Goal: Task Accomplishment & Management: Use online tool/utility

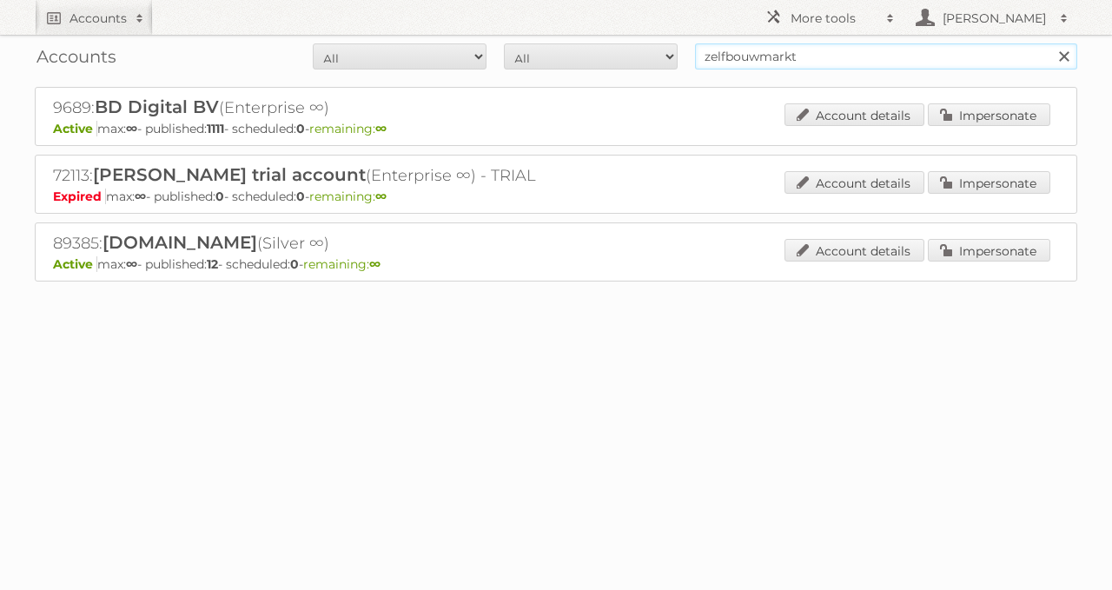
click at [798, 44] on input "zelfbouwmarkt" at bounding box center [886, 56] width 382 height 26
type input "[PERSON_NAME]"
click at [1050, 43] on input "Search" at bounding box center [1063, 56] width 26 height 26
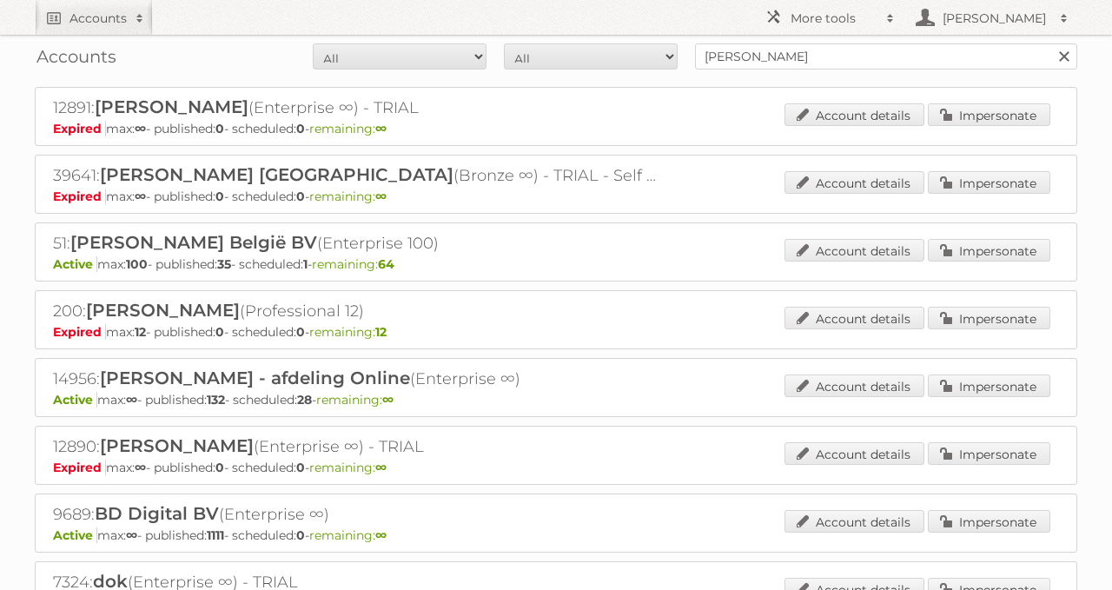
scroll to position [17, 0]
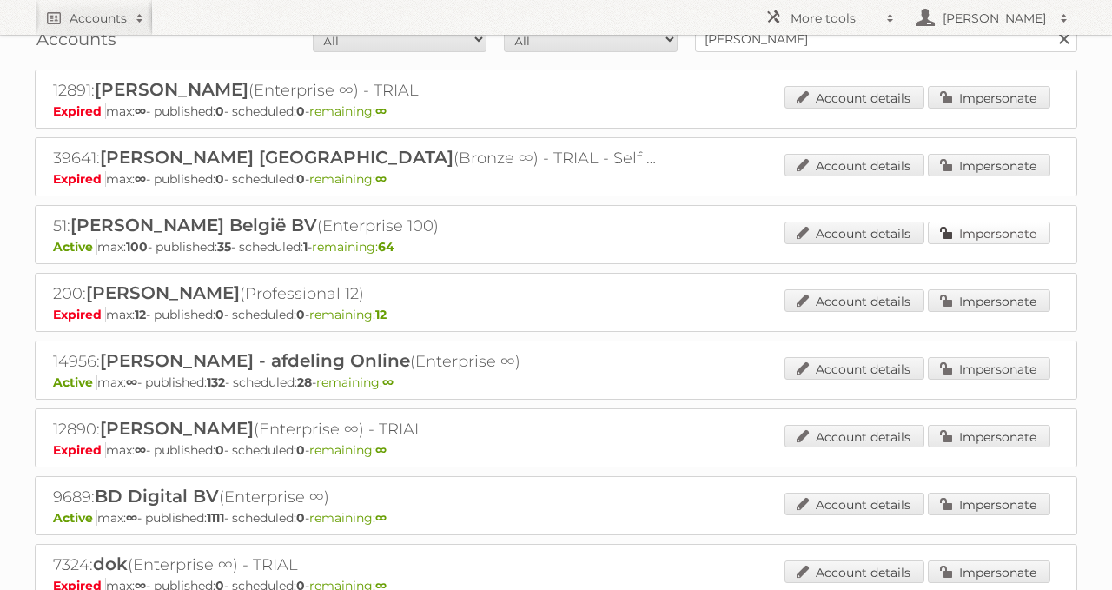
click at [1002, 236] on link "Impersonate" at bounding box center [988, 232] width 122 height 23
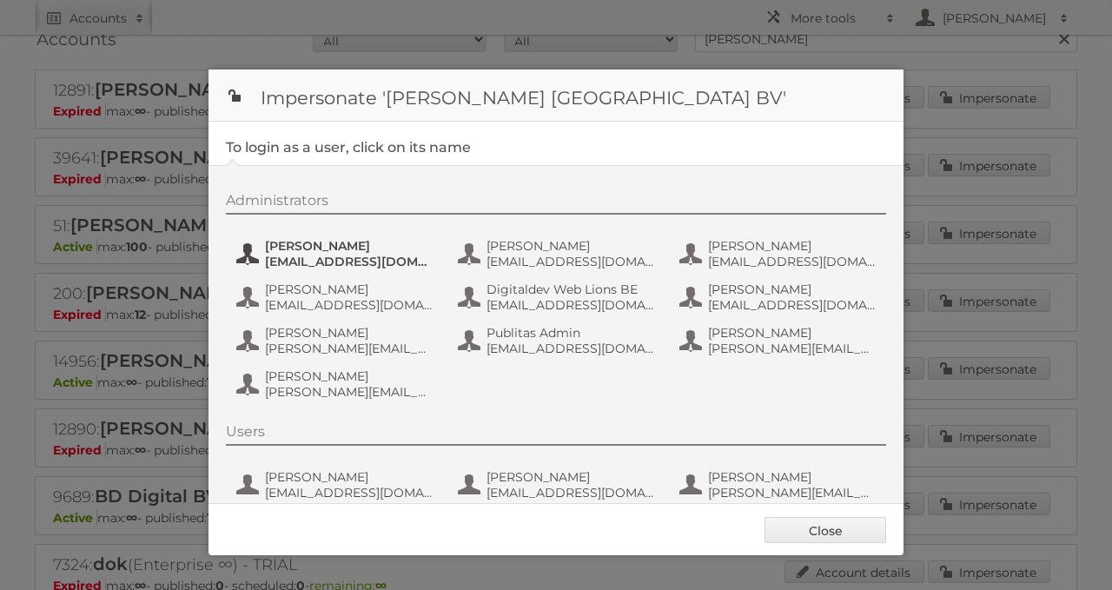
click at [313, 257] on span "anais.wille@ah.nl" at bounding box center [349, 262] width 168 height 16
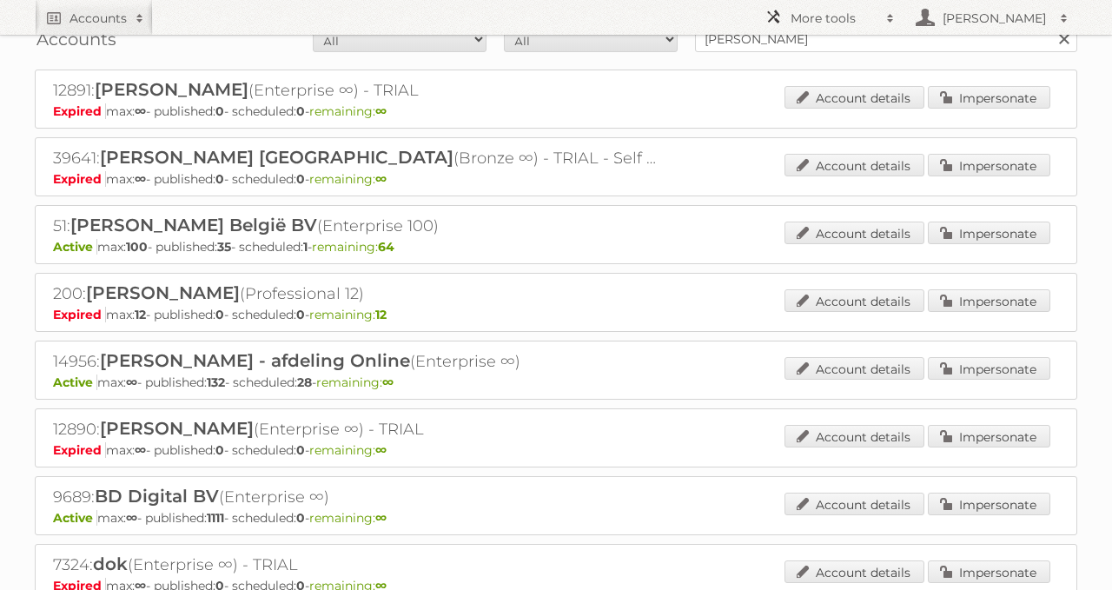
click at [824, 33] on link "More tools" at bounding box center [830, 17] width 148 height 35
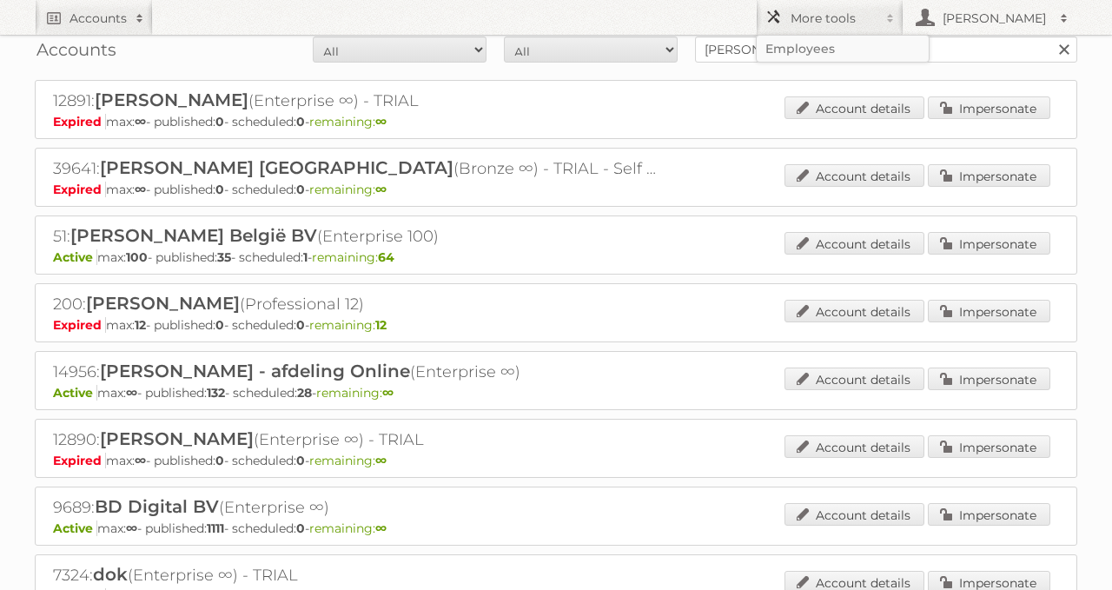
scroll to position [0, 0]
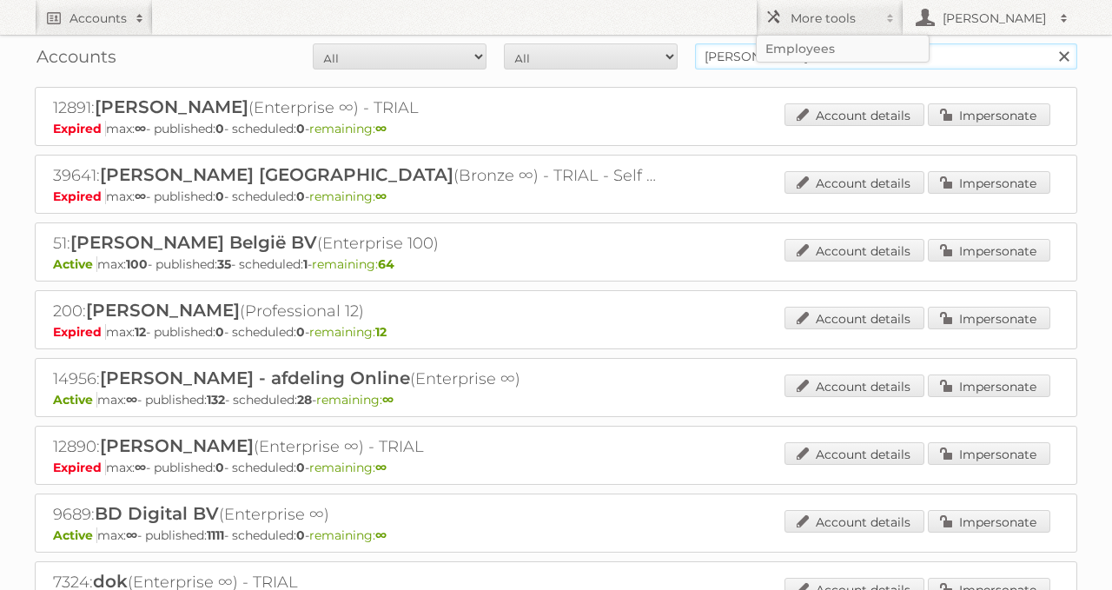
click at [735, 56] on input "[PERSON_NAME]" at bounding box center [886, 56] width 382 height 26
type input "intratuin"
click at [1050, 43] on input "Search" at bounding box center [1063, 56] width 26 height 26
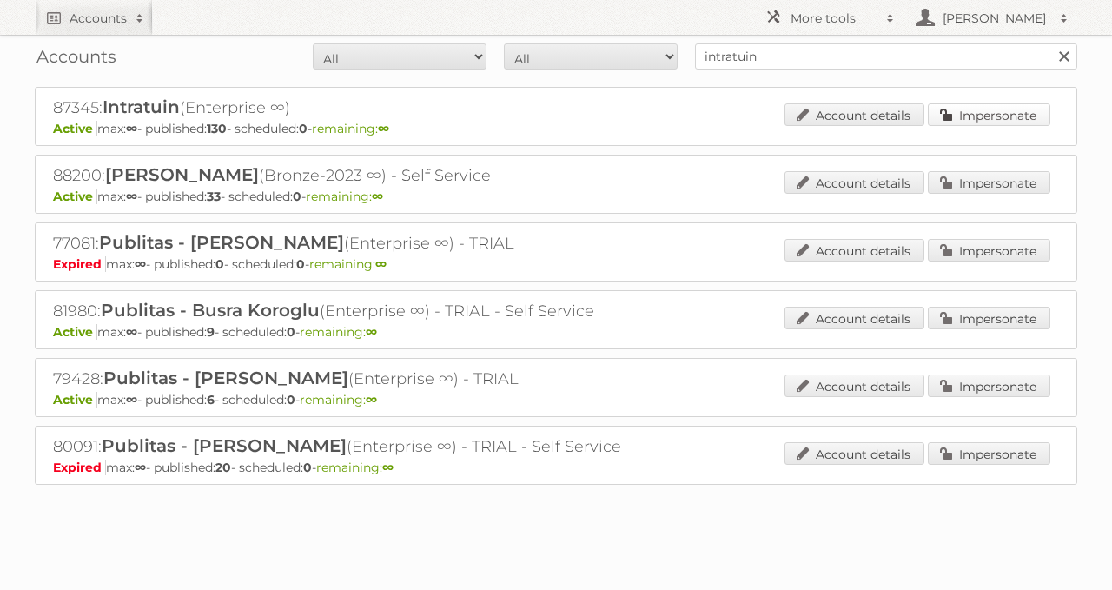
click at [970, 114] on link "Impersonate" at bounding box center [988, 114] width 122 height 23
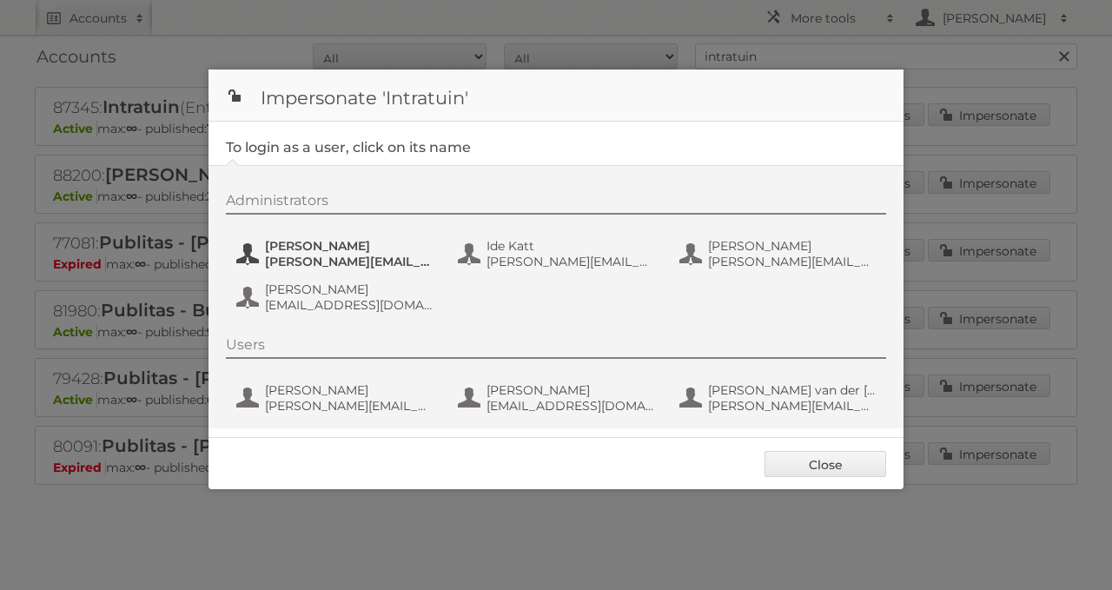
click at [339, 254] on span "a.clemens@intratuin.nl" at bounding box center [349, 262] width 168 height 16
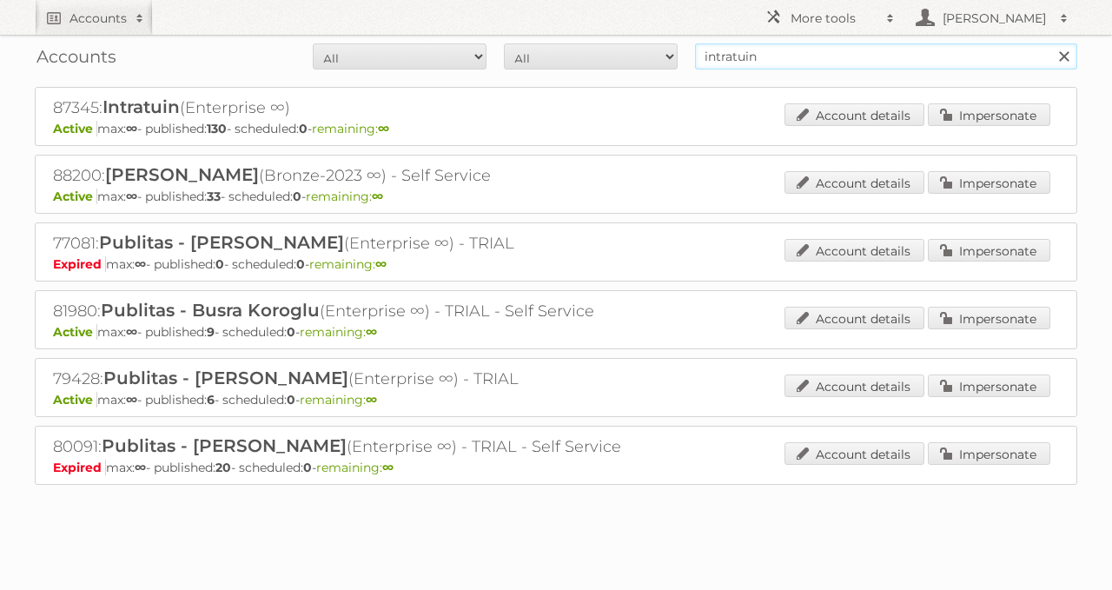
click at [837, 50] on input "intratuin" at bounding box center [886, 56] width 382 height 26
type input "jola mode"
click at [1050, 43] on input "Search" at bounding box center [1063, 56] width 26 height 26
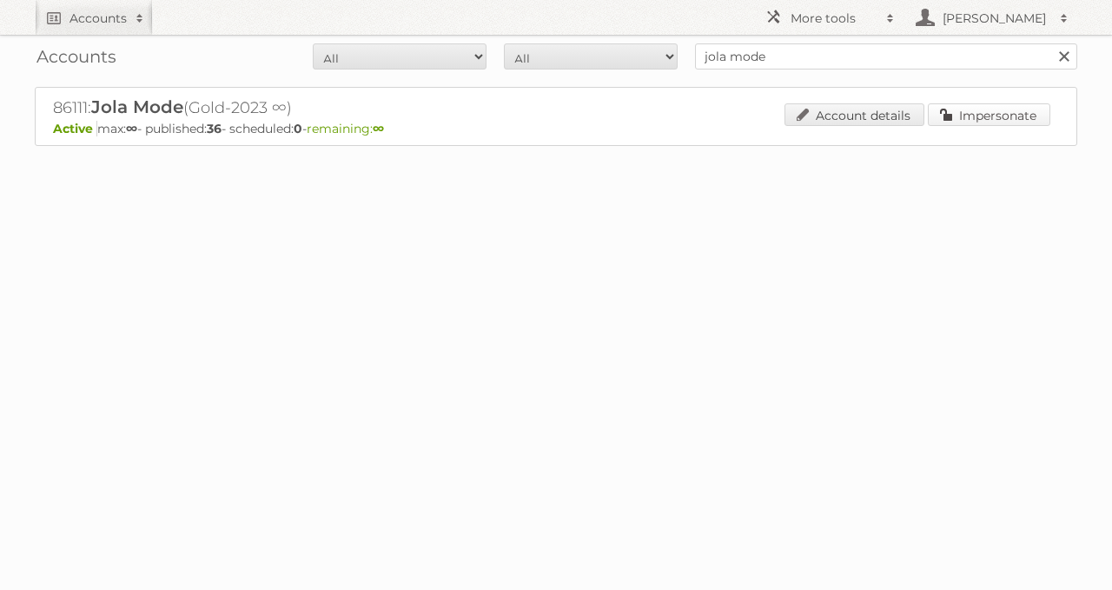
click at [973, 106] on link "Impersonate" at bounding box center [988, 114] width 122 height 23
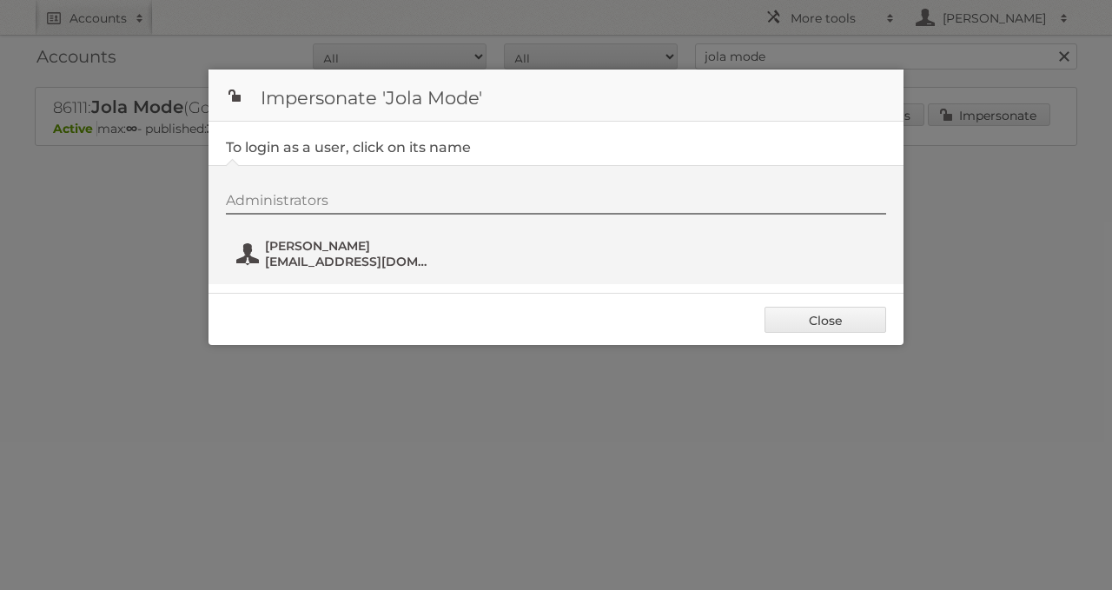
click at [362, 247] on span "Aimée van Os" at bounding box center [349, 246] width 168 height 16
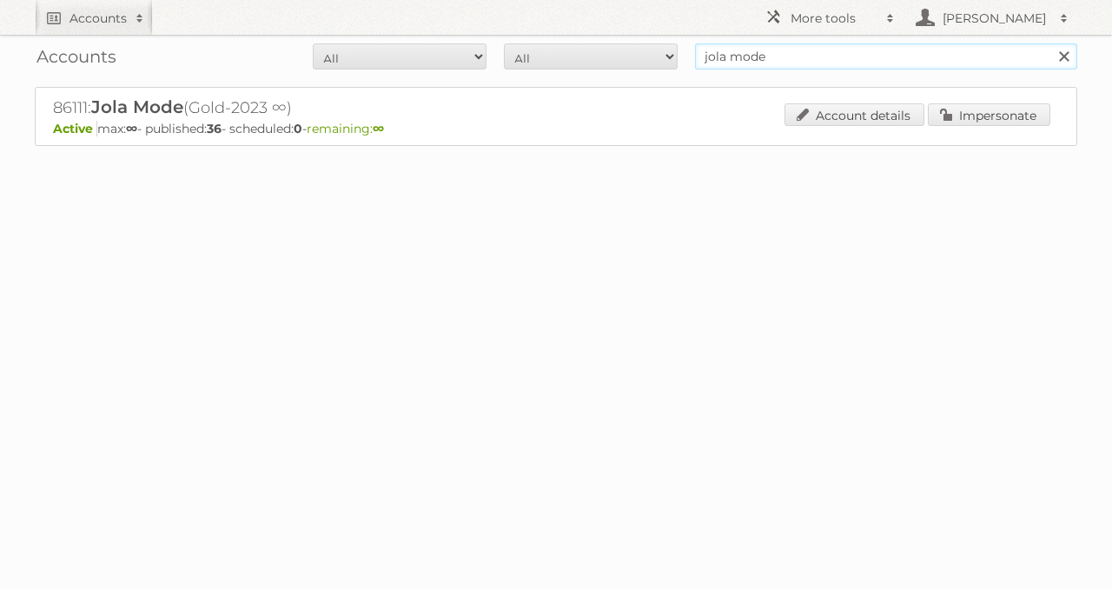
click at [785, 60] on input "jola mode" at bounding box center [886, 56] width 382 height 26
paste input "87145"
type input "87145"
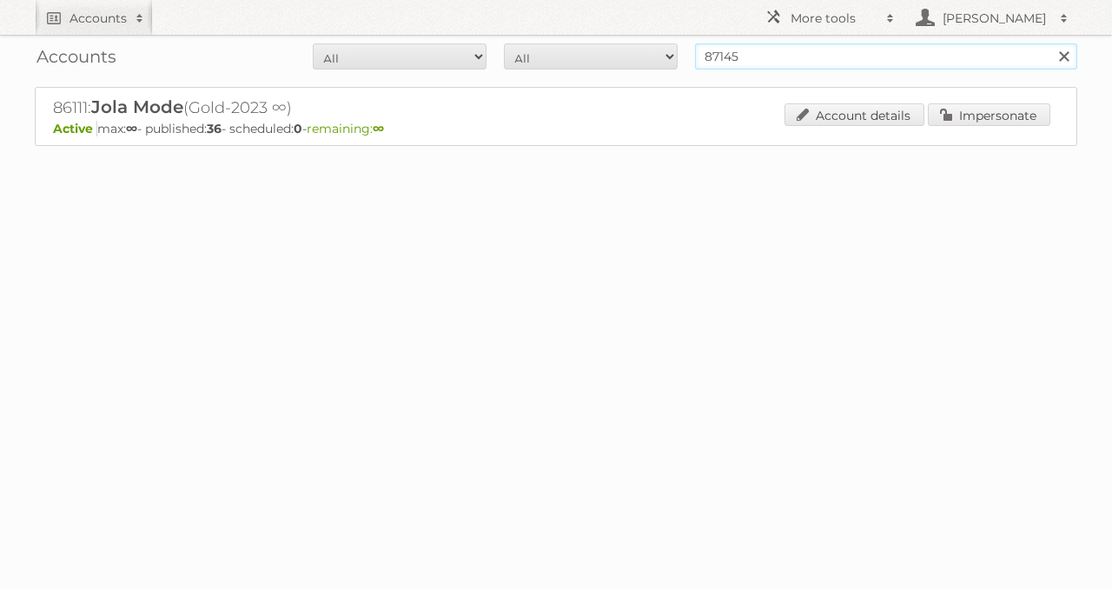
click at [1050, 43] on input "Search" at bounding box center [1063, 56] width 26 height 26
drag, startPoint x: 1012, startPoint y: 92, endPoint x: 1026, endPoint y: 113, distance: 25.0
click at [1015, 95] on div "87145: Multi Bazar nv (Enterprise 26) Active max: 26 - published: 22 - schedule…" at bounding box center [556, 116] width 1042 height 59
click at [1026, 113] on link "Impersonate" at bounding box center [988, 114] width 122 height 23
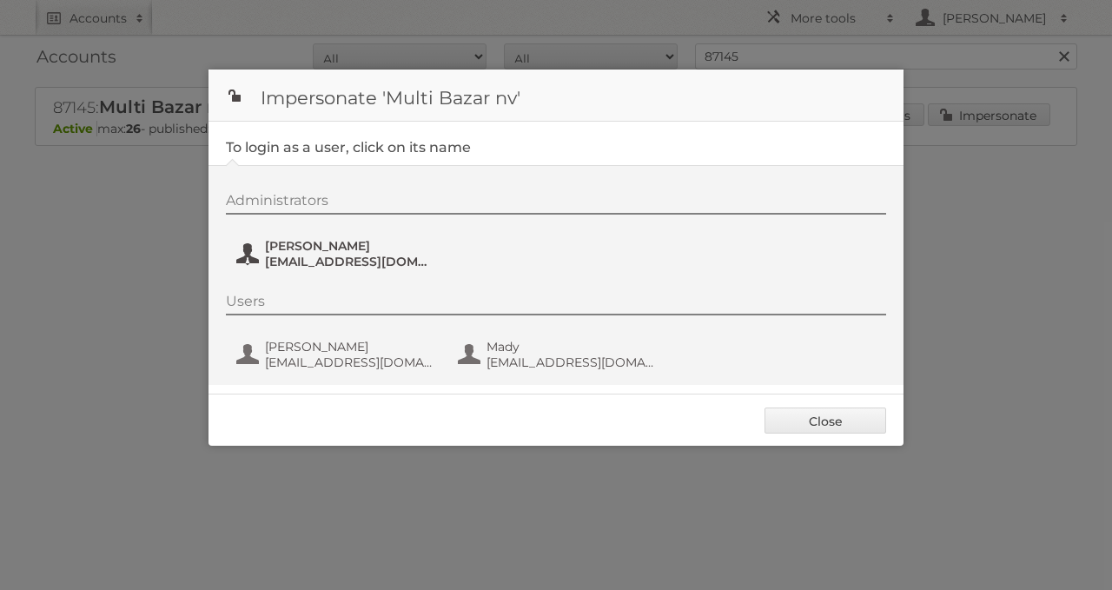
click at [336, 252] on span "Veronique Moyaert" at bounding box center [349, 246] width 168 height 16
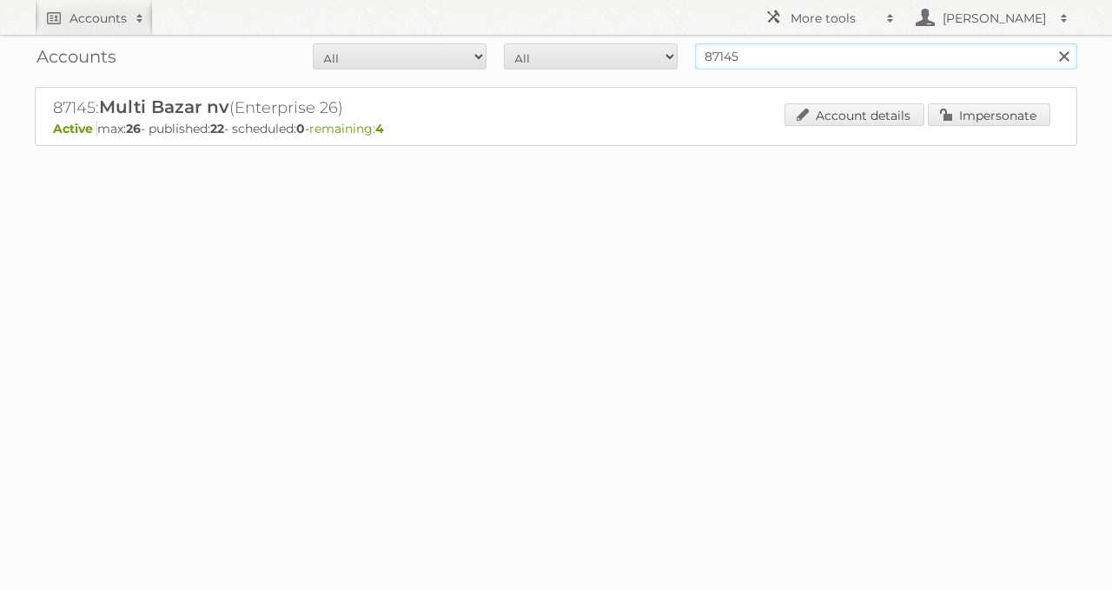
click at [820, 49] on input "87145" at bounding box center [886, 56] width 382 height 26
type input "o"
type input "ekoplaza"
click at [1050, 43] on input "Search" at bounding box center [1063, 56] width 26 height 26
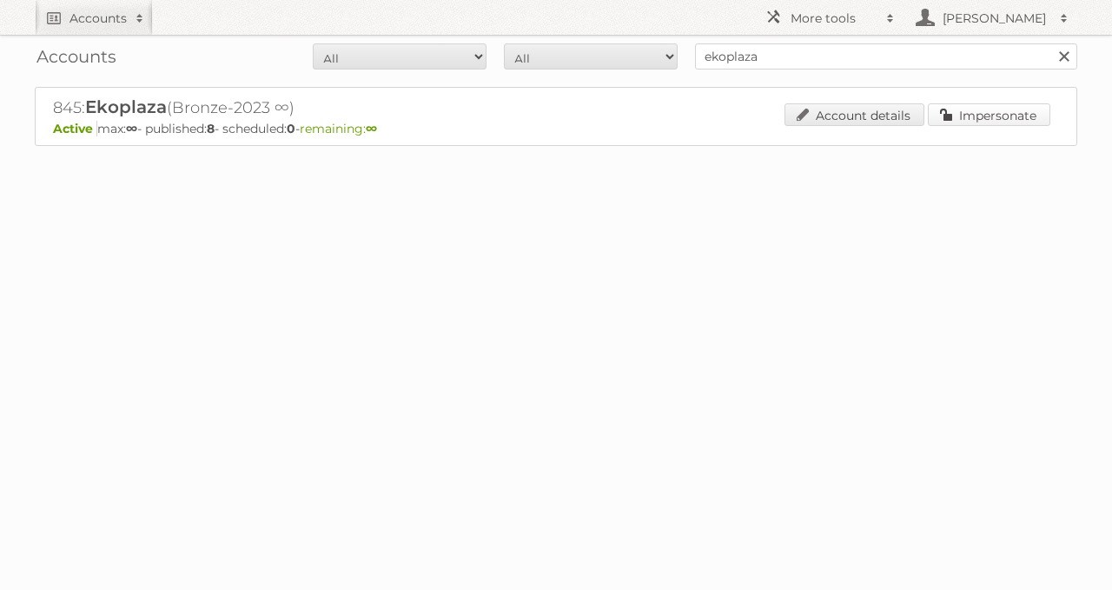
click at [952, 112] on link "Impersonate" at bounding box center [988, 114] width 122 height 23
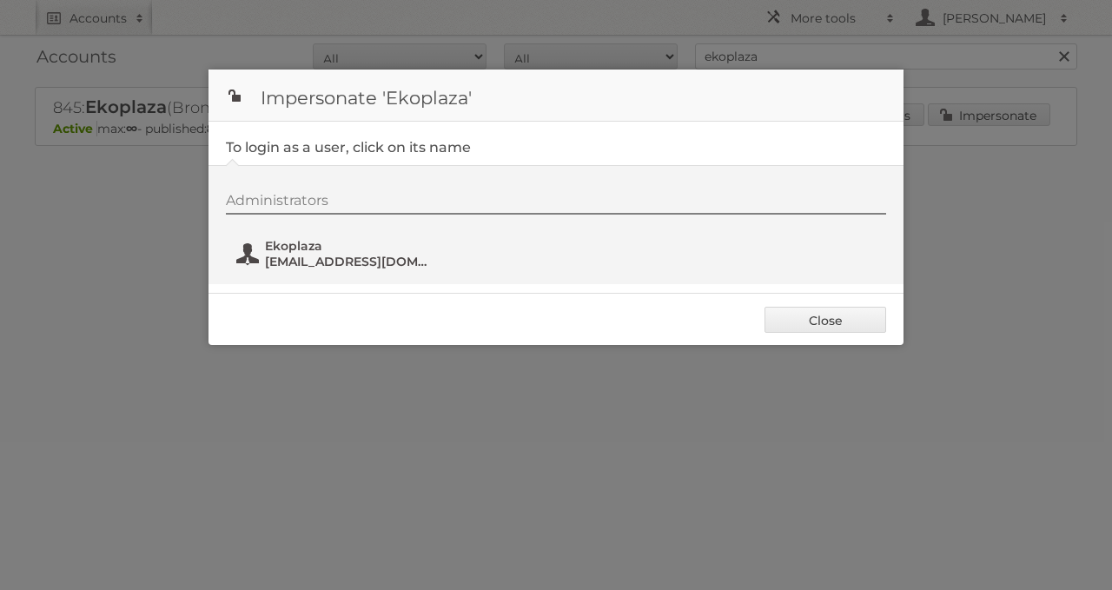
click at [360, 261] on span "[EMAIL_ADDRESS][DOMAIN_NAME]" at bounding box center [349, 262] width 168 height 16
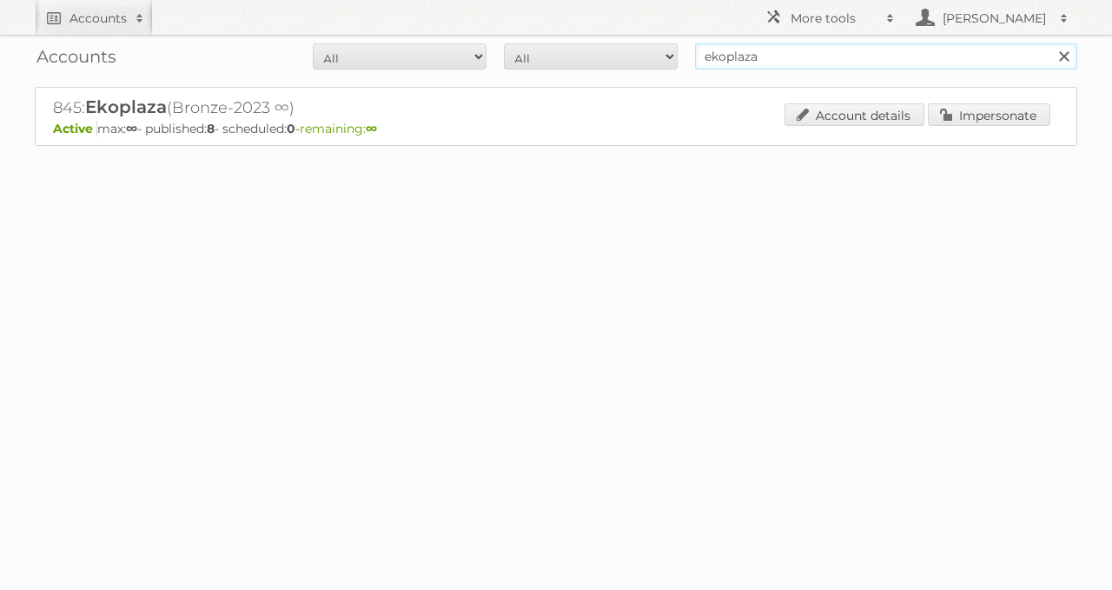
click at [769, 57] on input "ekoplaza" at bounding box center [886, 56] width 382 height 26
type input "aveve"
click at [1050, 43] on input "Search" at bounding box center [1063, 56] width 26 height 26
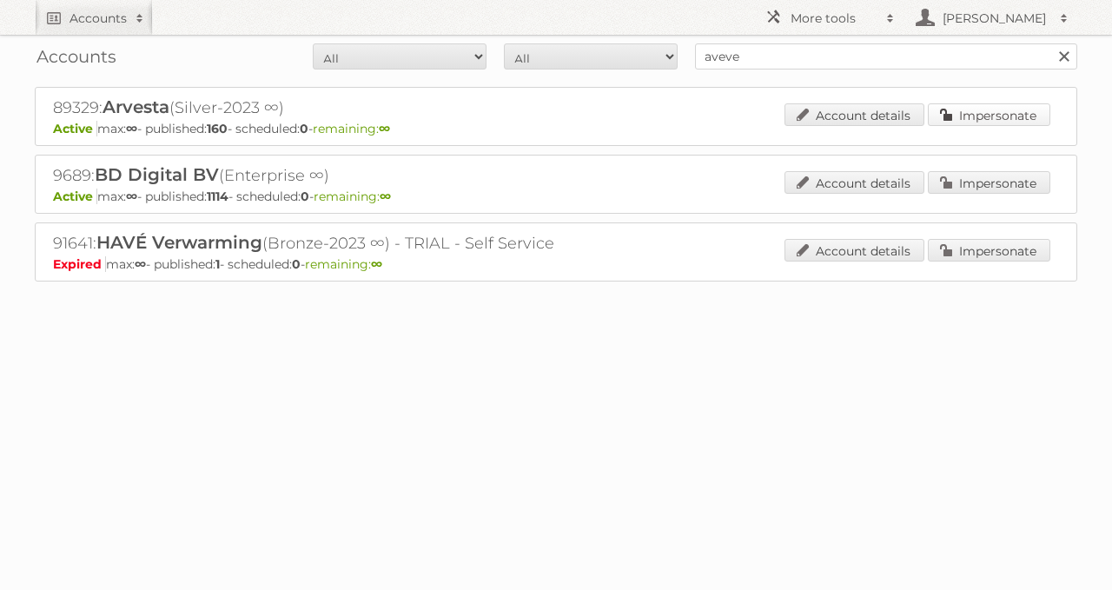
click at [967, 105] on link "Impersonate" at bounding box center [988, 114] width 122 height 23
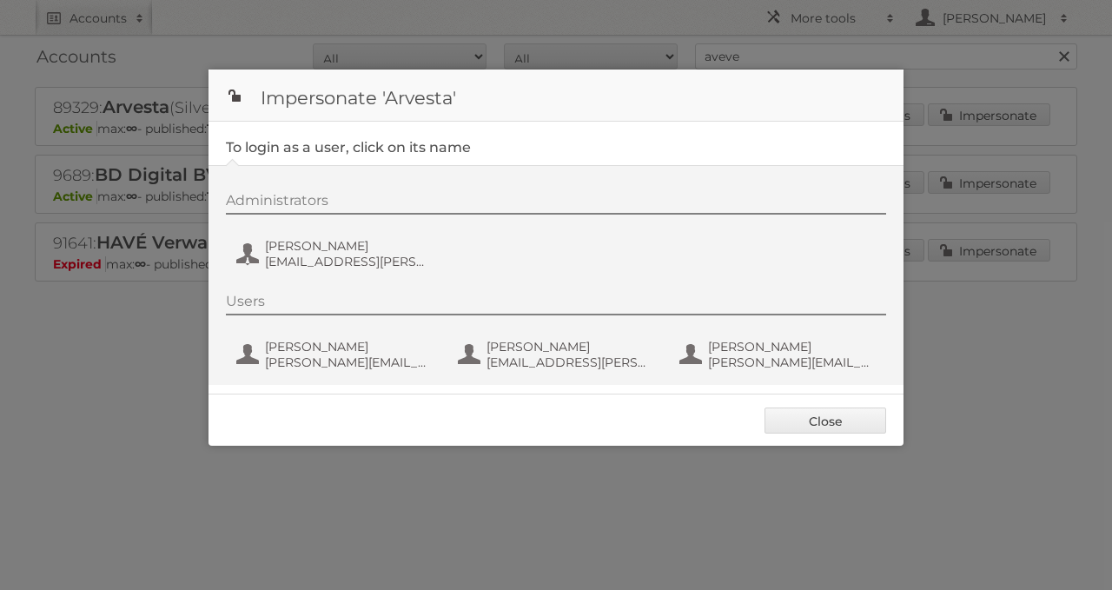
click at [400, 274] on div "Administrators Kevin Heylen heylen.kevin@aveve.be" at bounding box center [564, 233] width 677 height 83
click at [383, 263] on span "heylen.kevin@aveve.be" at bounding box center [349, 262] width 168 height 16
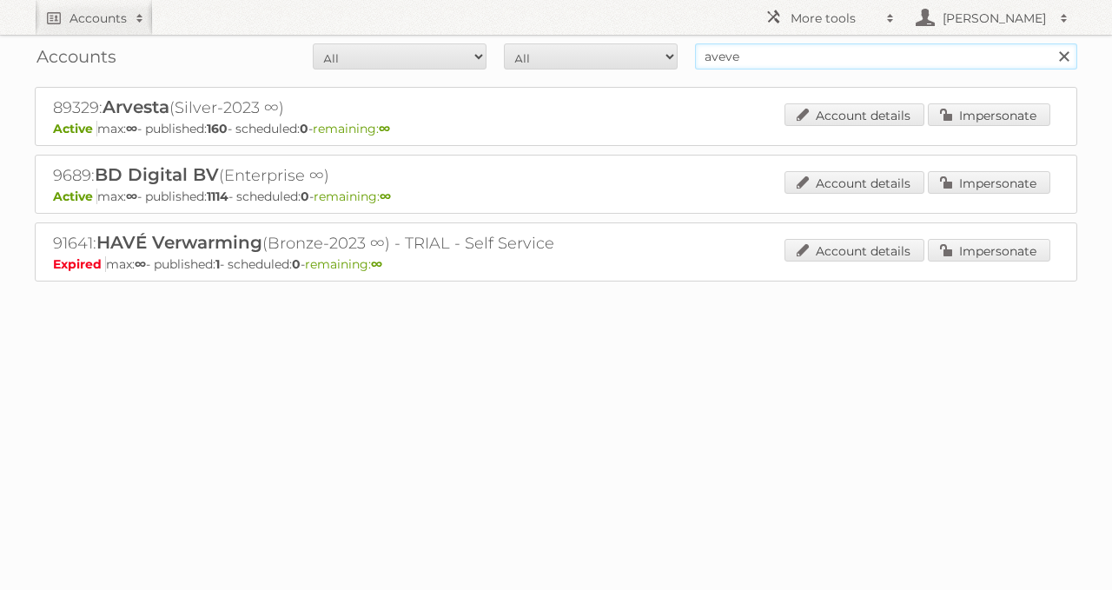
click at [740, 51] on input "aveve" at bounding box center [886, 56] width 382 height 26
type input "euro shop"
click at [1050, 43] on input "Search" at bounding box center [1063, 56] width 26 height 26
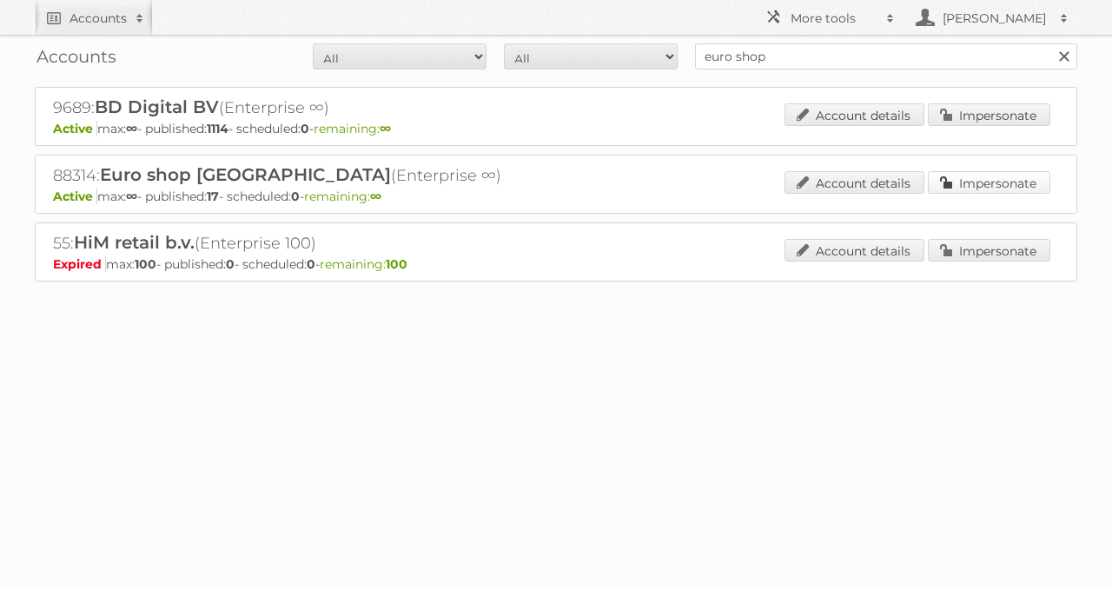
click at [958, 180] on link "Impersonate" at bounding box center [988, 182] width 122 height 23
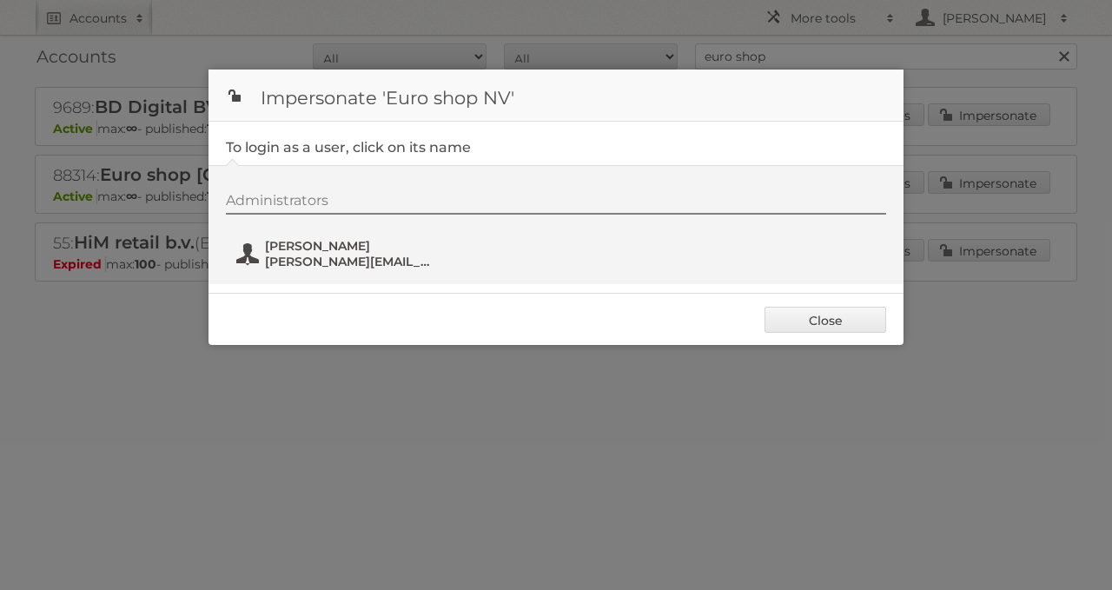
click at [392, 265] on span "lloyd.vanacker@euroshop.be" at bounding box center [349, 262] width 168 height 16
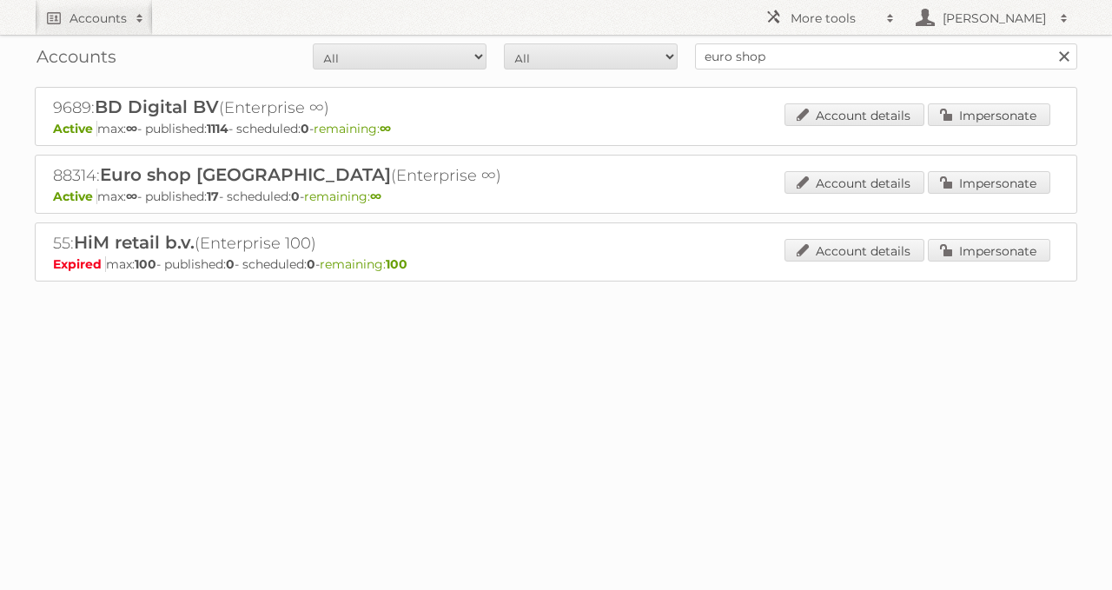
click at [873, 74] on div "Accounts All Active Expired Pending All Paid Trials Self service euro shop Sear…" at bounding box center [556, 56] width 1042 height 43
click at [860, 65] on input "euro shop" at bounding box center [886, 56] width 382 height 26
type input "kwantum"
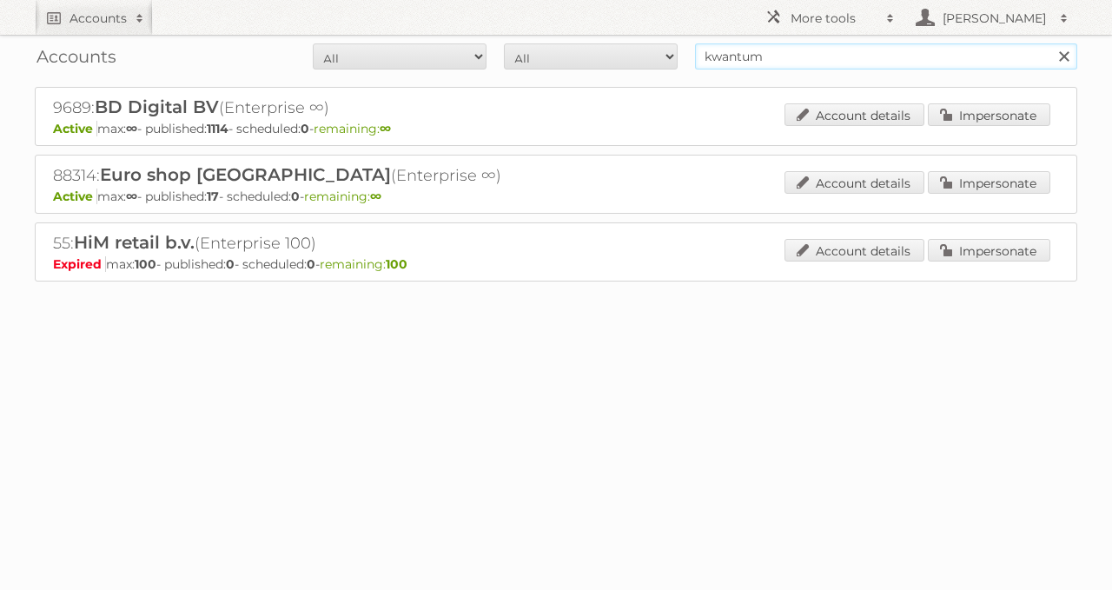
click at [1050, 43] on input "Search" at bounding box center [1063, 56] width 26 height 26
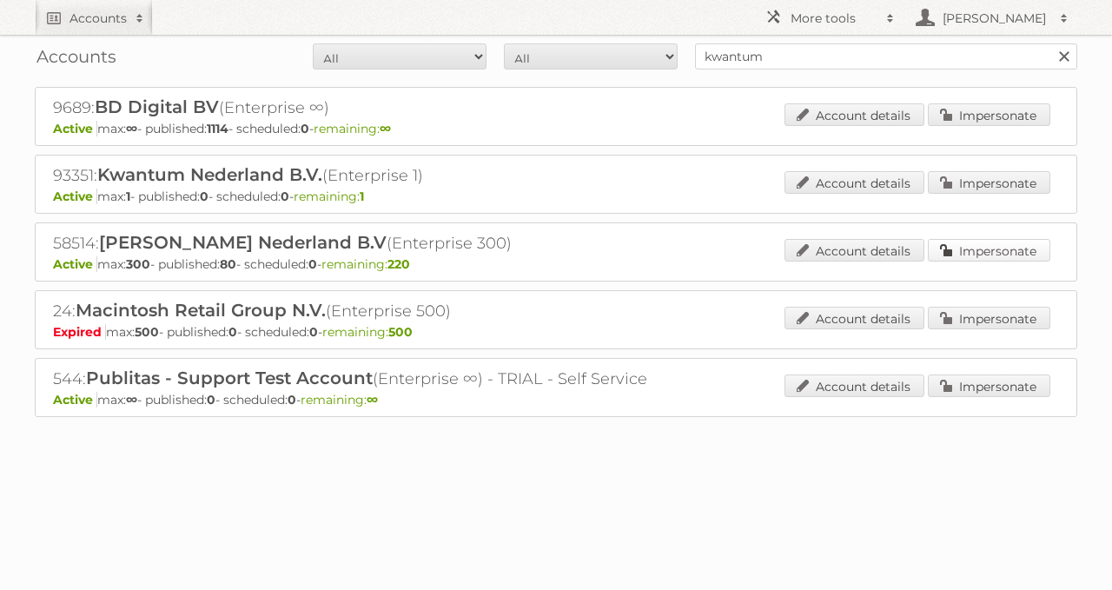
click at [953, 248] on link "Impersonate" at bounding box center [988, 250] width 122 height 23
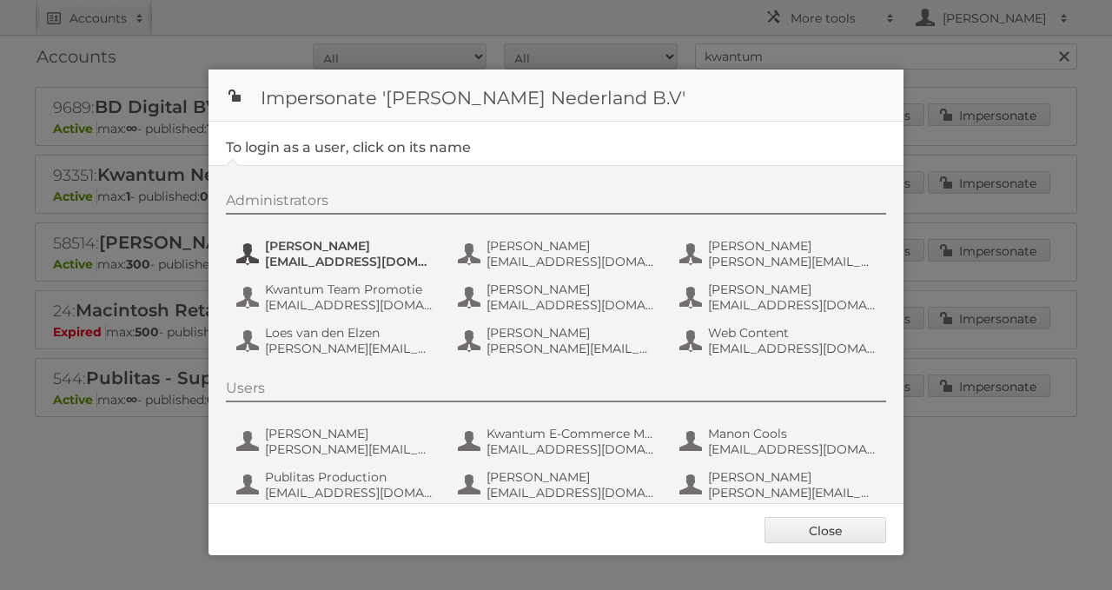
click at [336, 254] on span "aguiking@leenbakker.nl" at bounding box center [349, 262] width 168 height 16
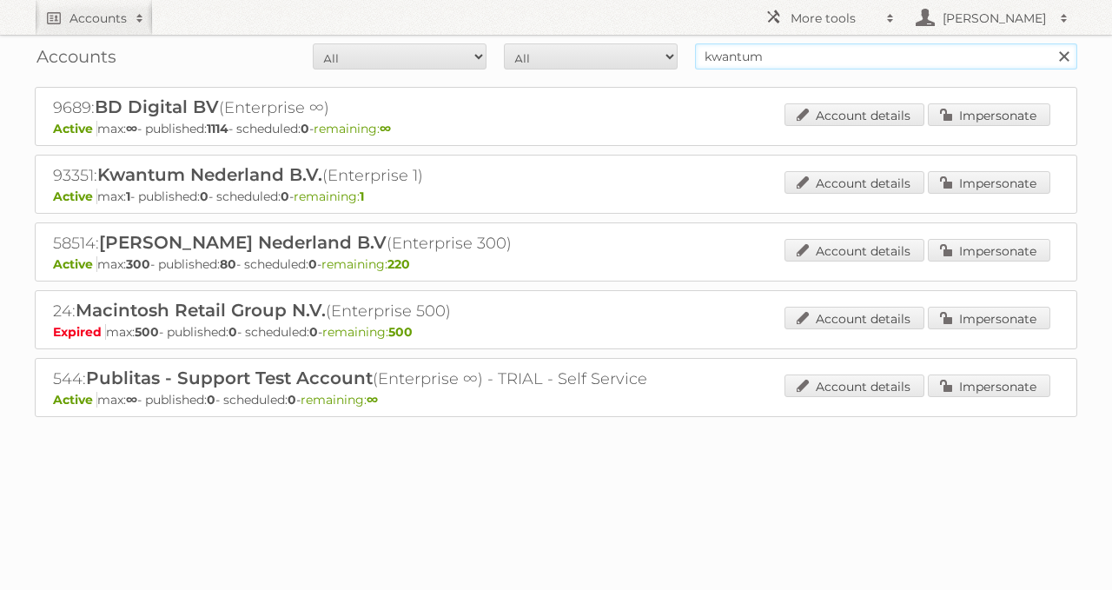
click at [811, 62] on input "kwantum" at bounding box center [886, 56] width 382 height 26
type input "ava"
click at [1050, 43] on input "Search" at bounding box center [1063, 56] width 26 height 26
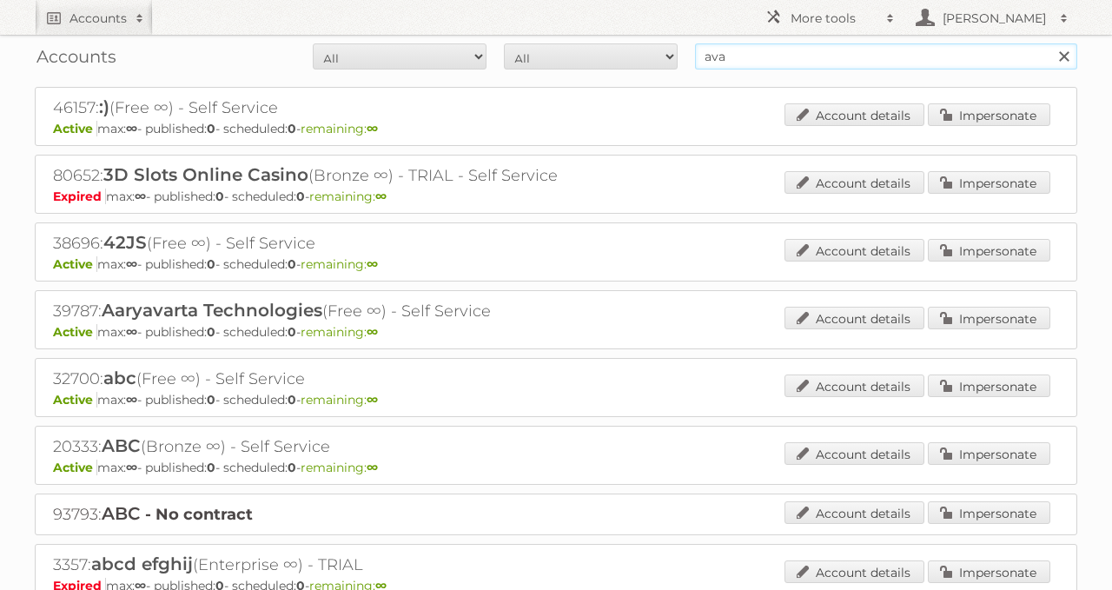
click at [746, 55] on input "ava" at bounding box center [886, 56] width 382 height 26
paste input "89114"
type input "89114"
click at [1050, 43] on input "Search" at bounding box center [1063, 56] width 26 height 26
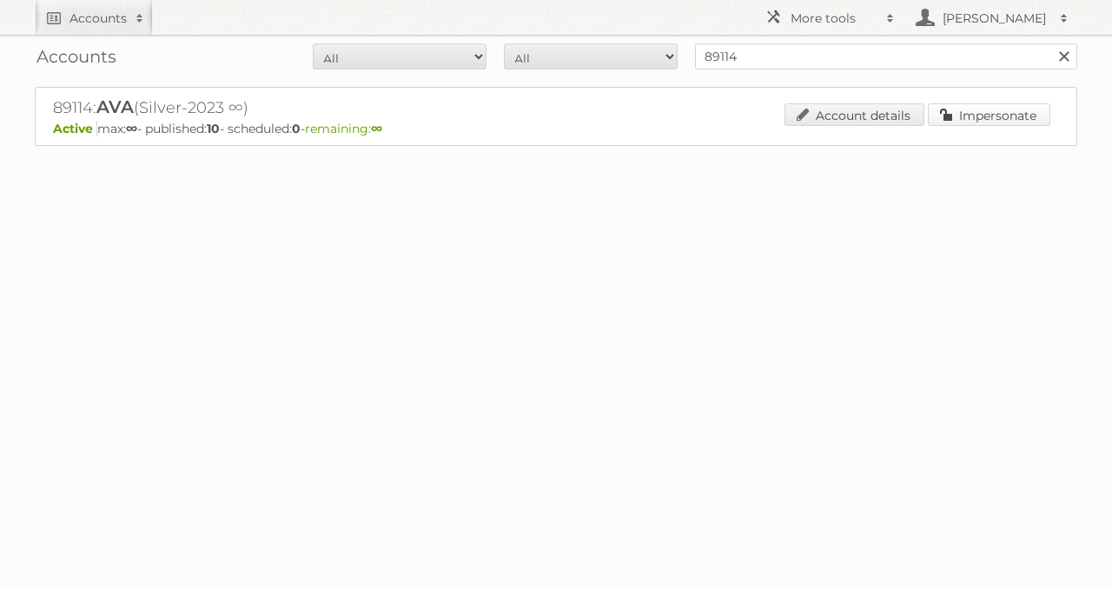
click at [974, 107] on link "Impersonate" at bounding box center [988, 114] width 122 height 23
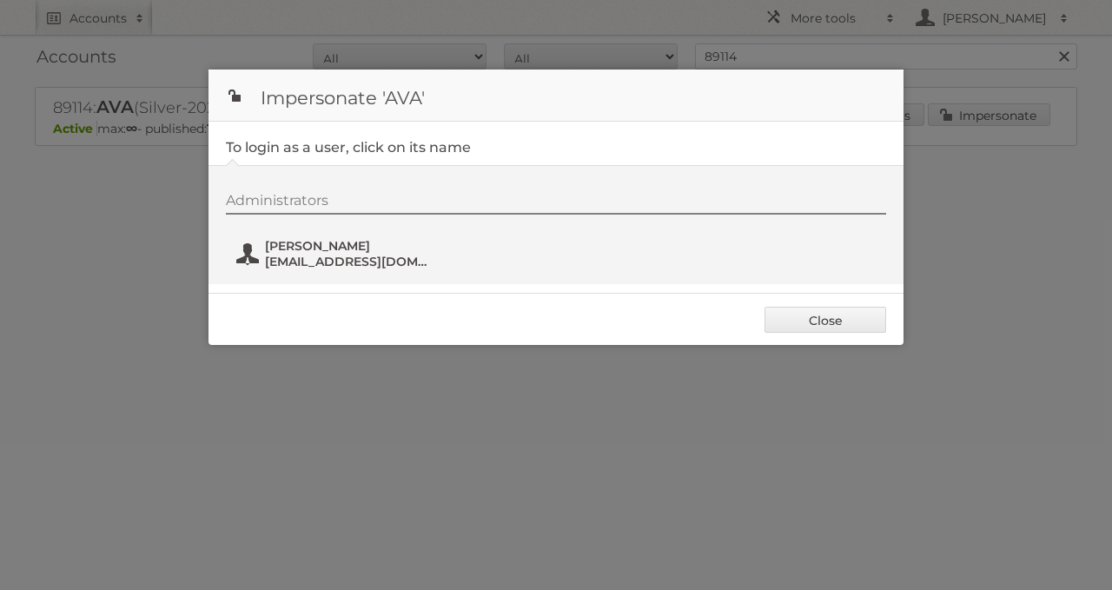
click at [360, 254] on span "[EMAIL_ADDRESS][DOMAIN_NAME]" at bounding box center [349, 262] width 168 height 16
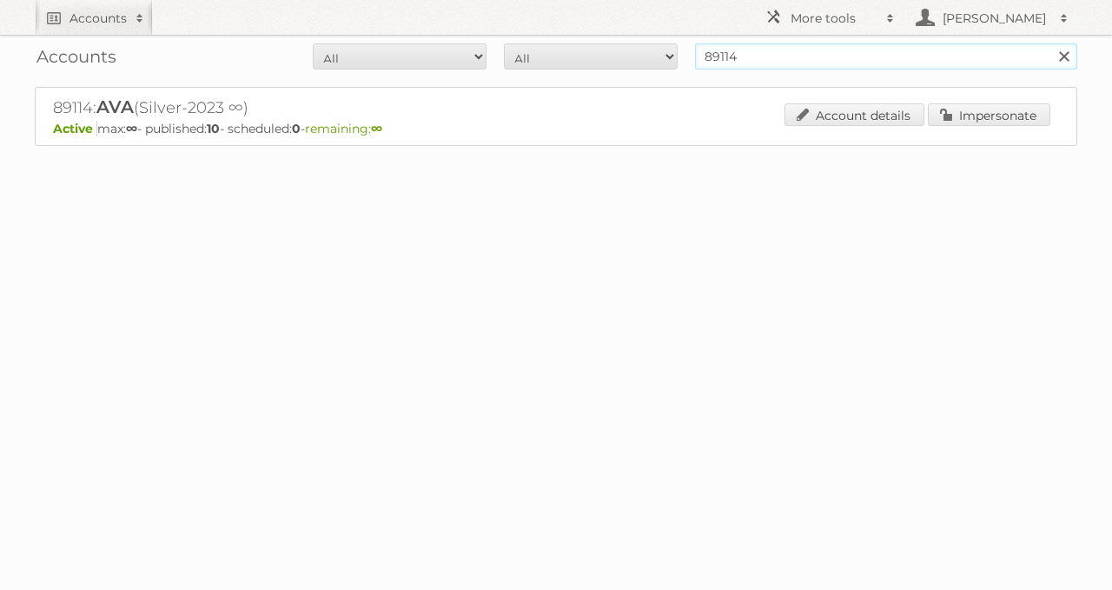
click at [874, 59] on input "89114" at bounding box center [886, 56] width 382 height 26
type input "ygo"
click at [1050, 43] on input "Search" at bounding box center [1063, 56] width 26 height 26
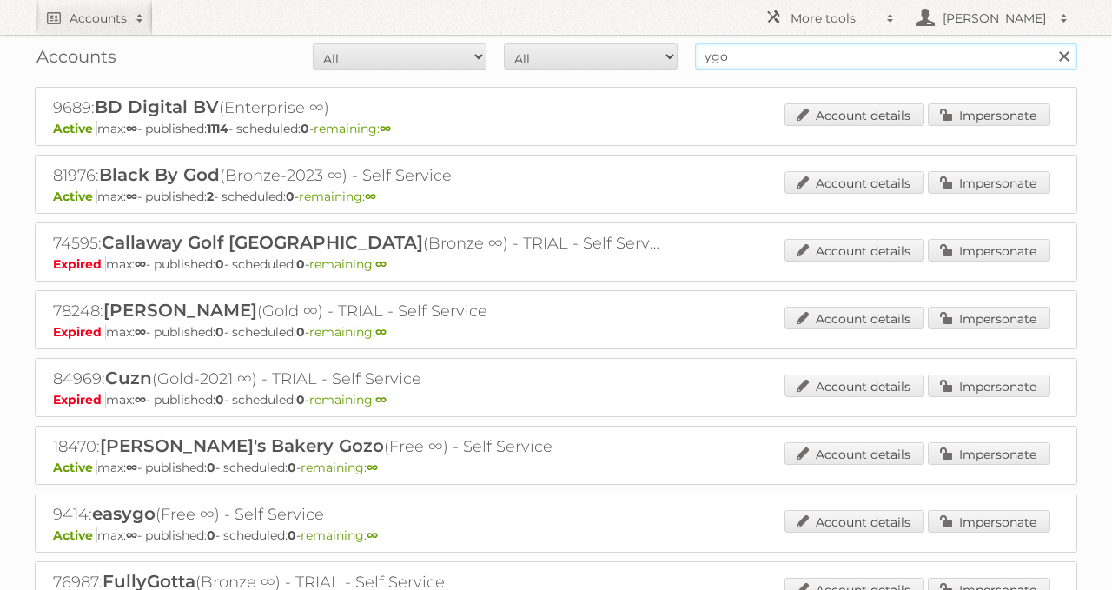
drag, startPoint x: 751, startPoint y: 61, endPoint x: 612, endPoint y: 61, distance: 138.9
click at [650, 61] on form "All Active Expired Pending All Paid Trials Self service ygo Search" at bounding box center [556, 56] width 1042 height 26
type input "YGO"
click at [1050, 43] on input "Search" at bounding box center [1063, 56] width 26 height 26
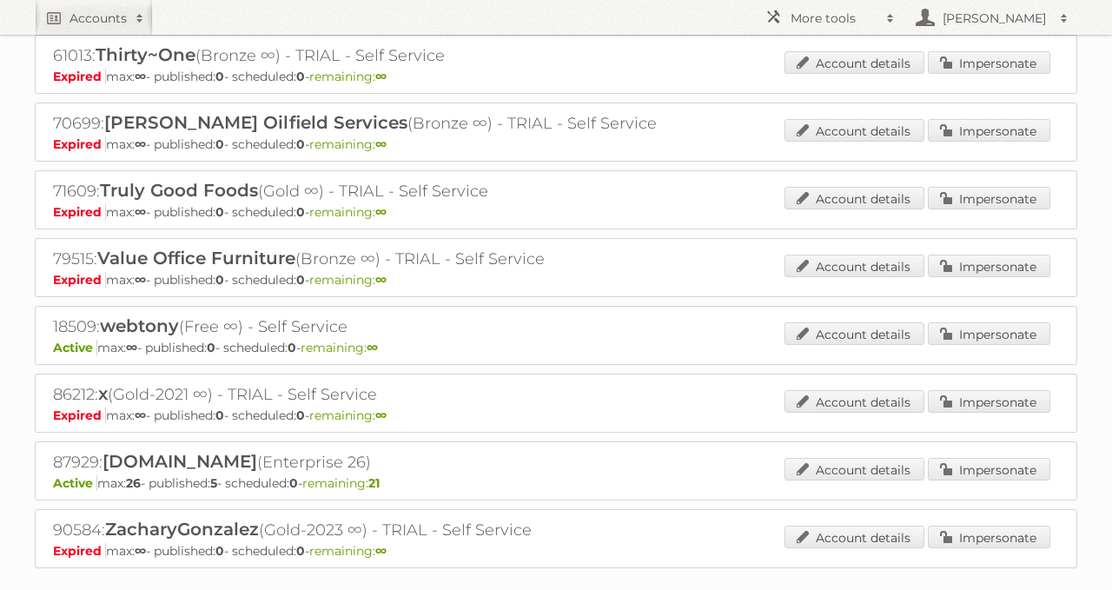
scroll to position [2739, 0]
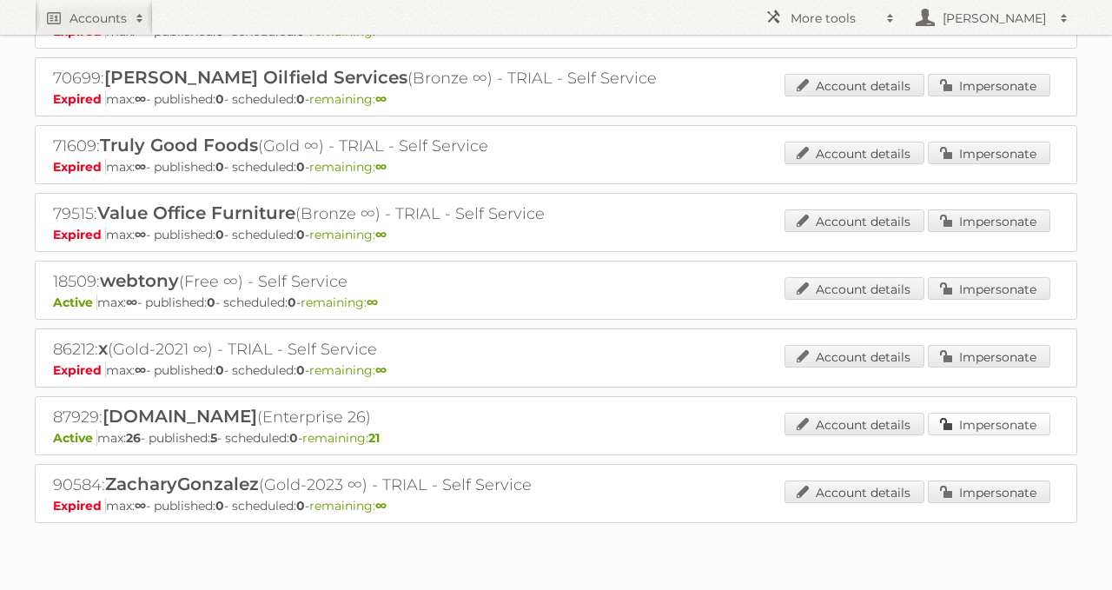
click at [969, 412] on link "Impersonate" at bounding box center [988, 423] width 122 height 23
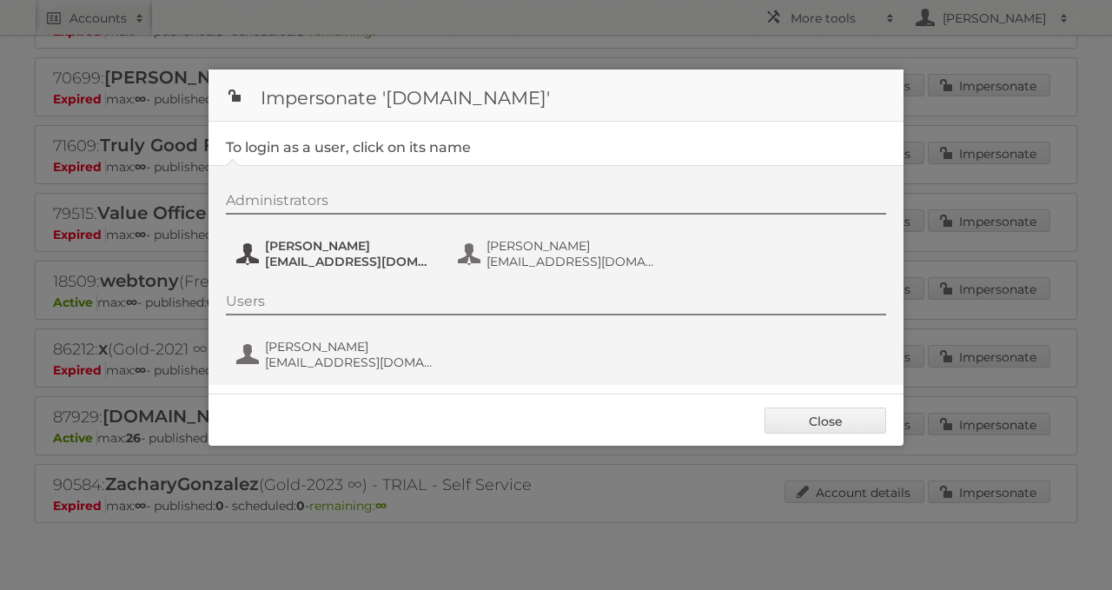
click at [371, 267] on button "Alice Vuylsteke avuylsteke@ygo.be" at bounding box center [336, 253] width 204 height 35
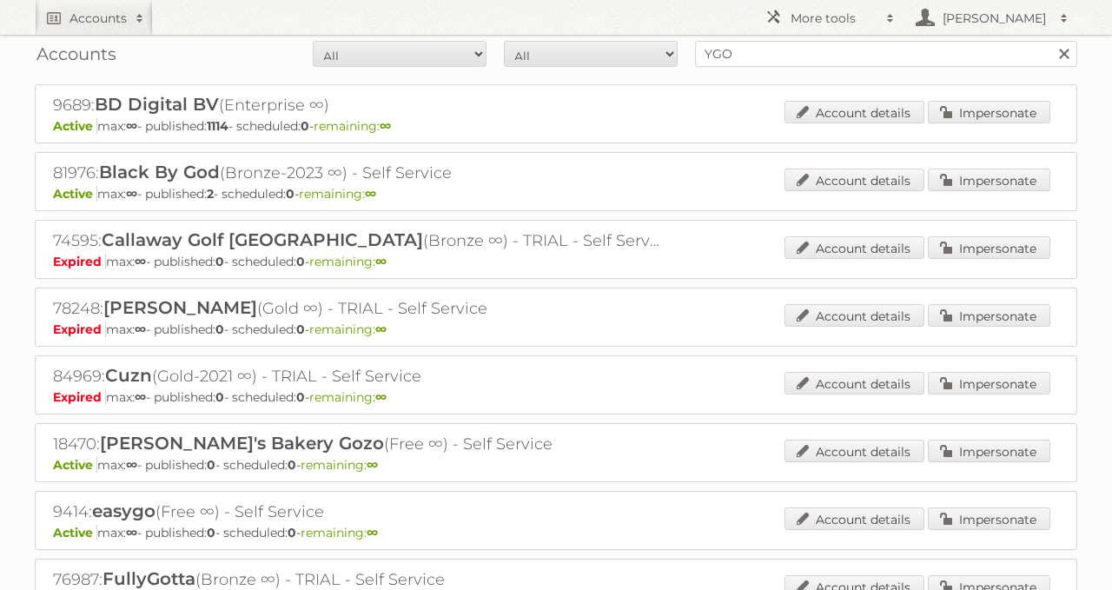
scroll to position [0, 0]
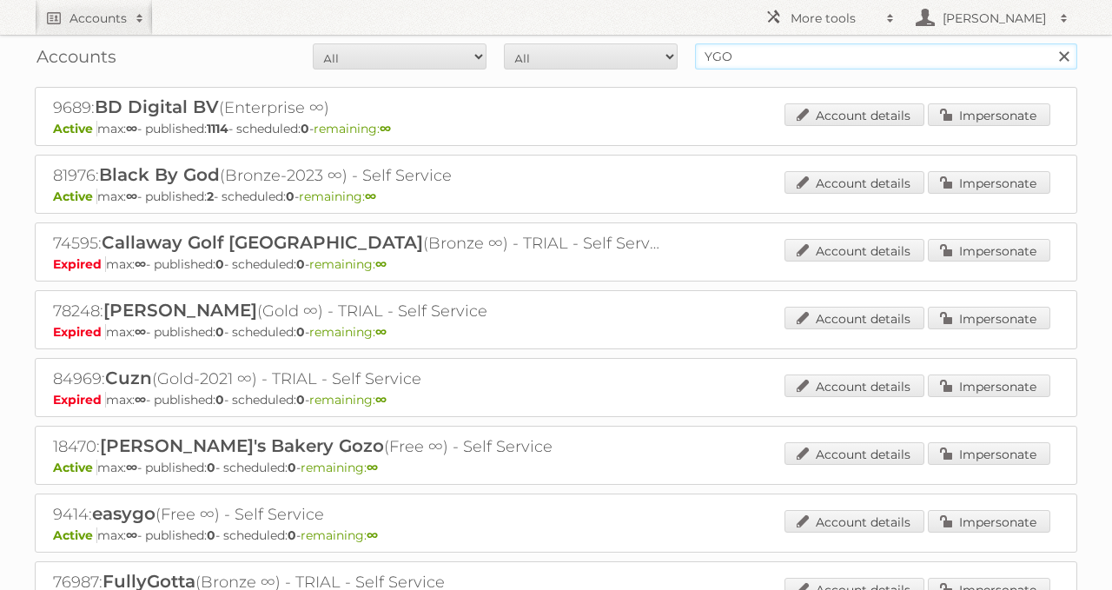
click at [765, 64] on input "YGO" at bounding box center [886, 56] width 382 height 26
type input "electro depot"
click at [1050, 43] on input "Search" at bounding box center [1063, 56] width 26 height 26
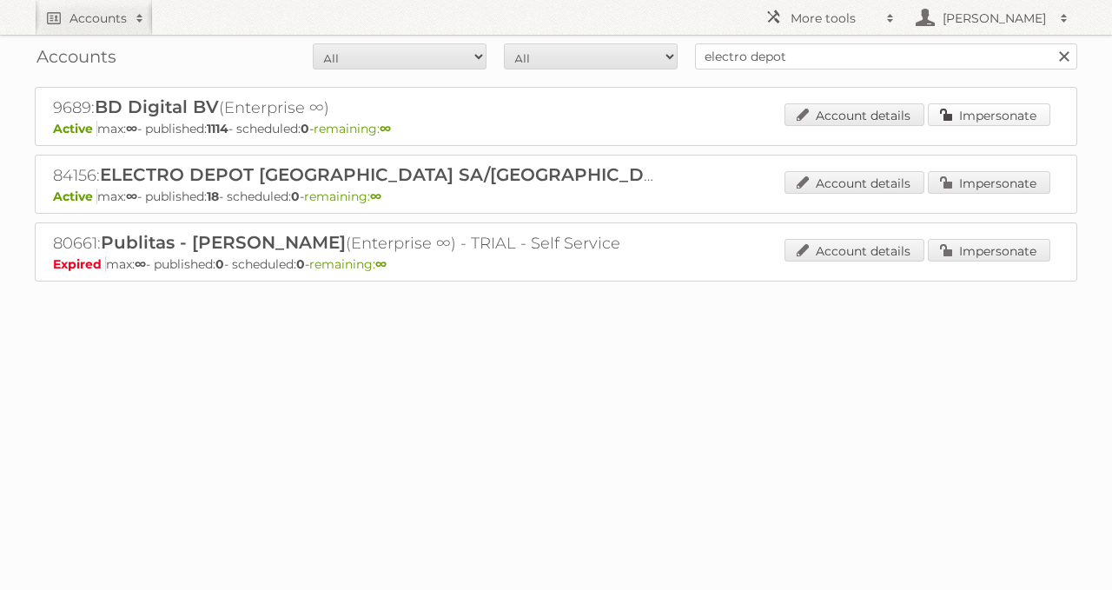
click at [946, 122] on link "Impersonate" at bounding box center [988, 114] width 122 height 23
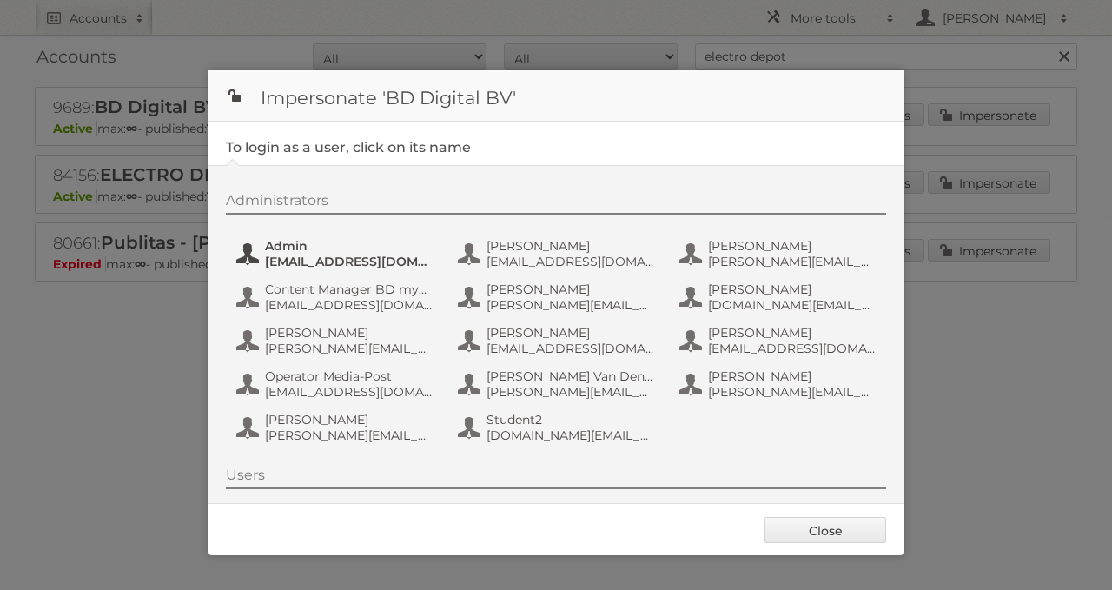
click at [315, 265] on span "[EMAIL_ADDRESS][DOMAIN_NAME]" at bounding box center [349, 262] width 168 height 16
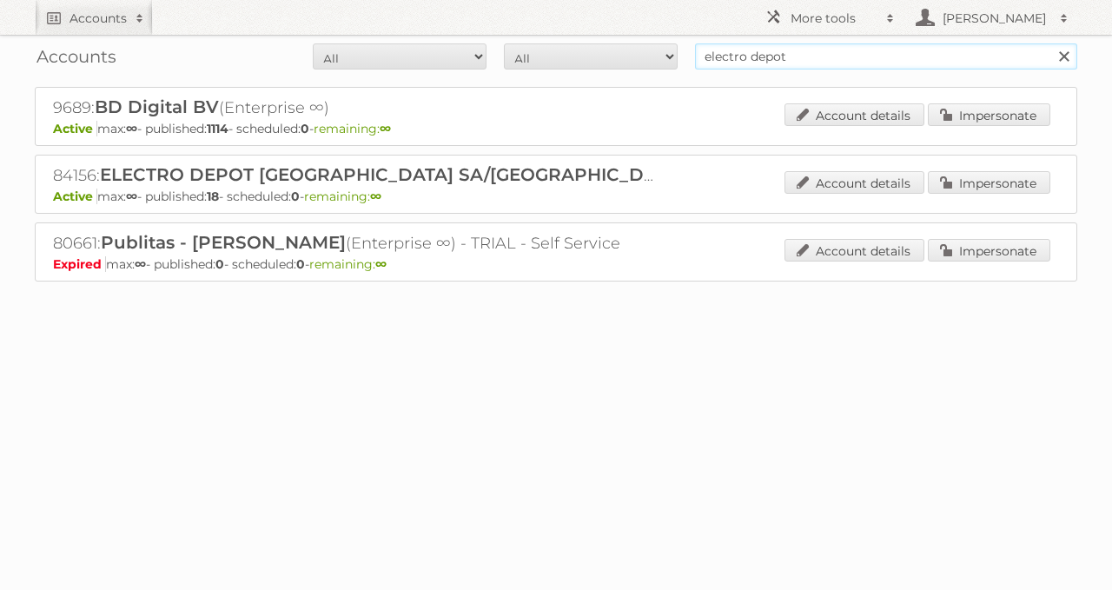
click at [808, 59] on input "electro depot" at bounding box center [886, 56] width 382 height 26
type input "e"
paste input "84156"
type input "84156"
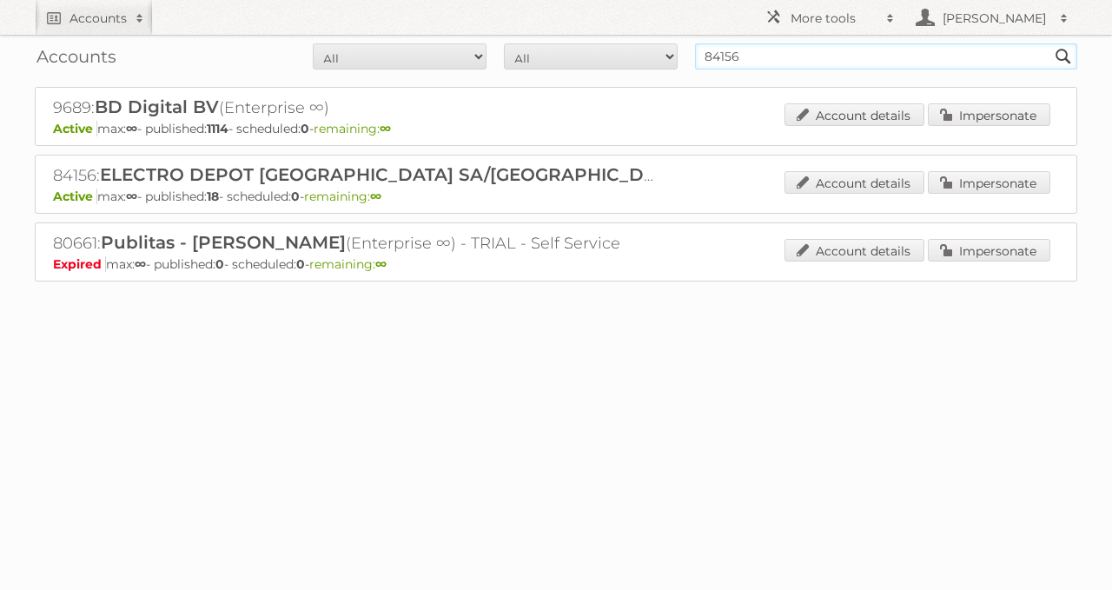
click at [1050, 43] on input "Search" at bounding box center [1063, 56] width 26 height 26
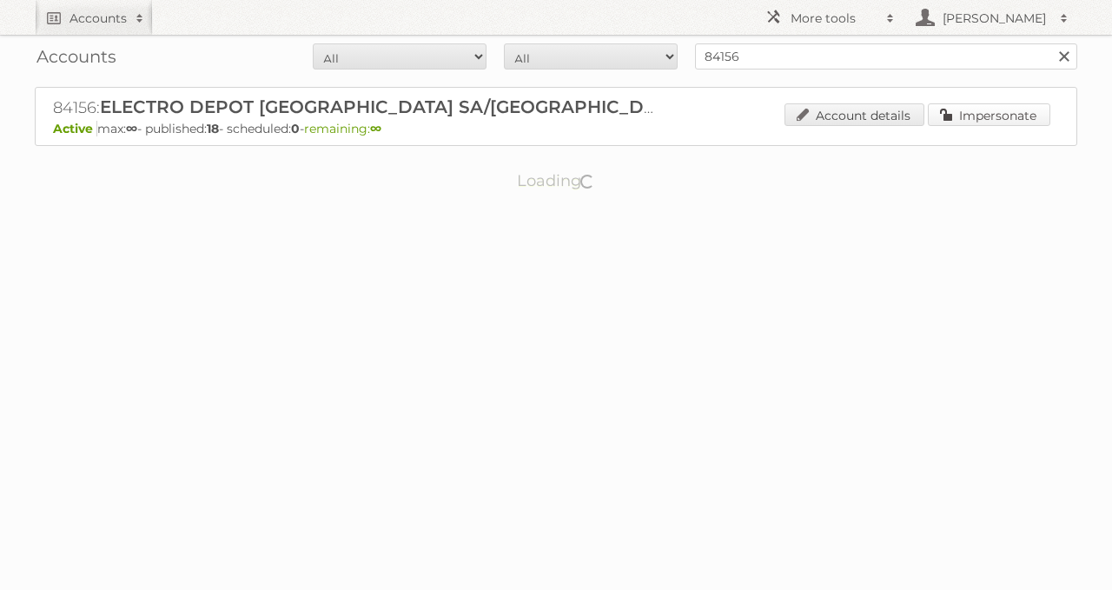
click at [963, 116] on link "Impersonate" at bounding box center [988, 114] width 122 height 23
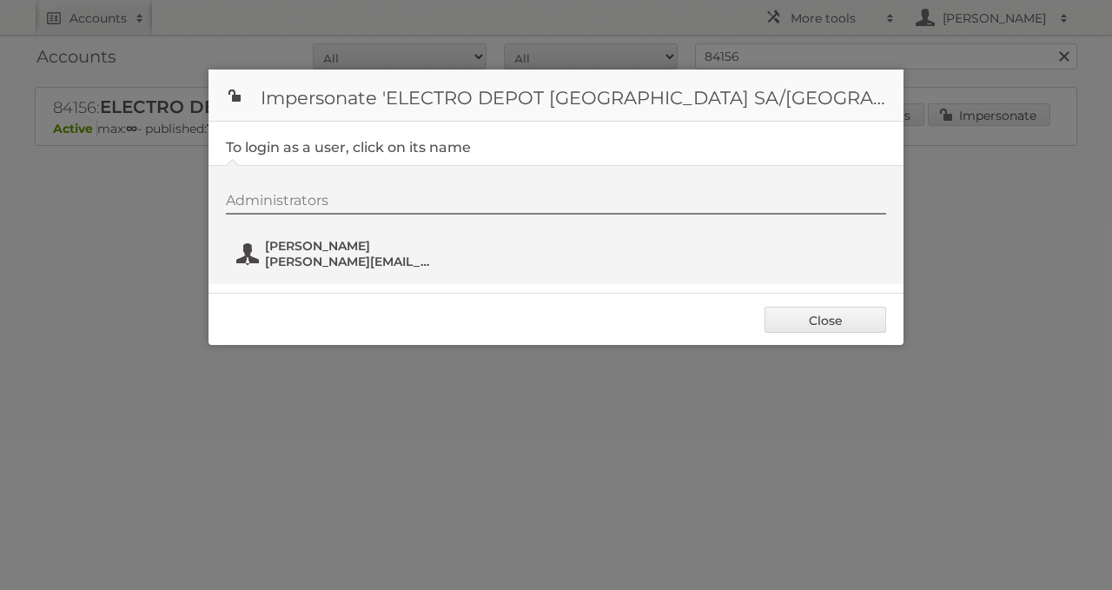
click at [238, 253] on button "Erwin APPELMANS erwin.appelmans@electrodepot.be" at bounding box center [336, 253] width 204 height 35
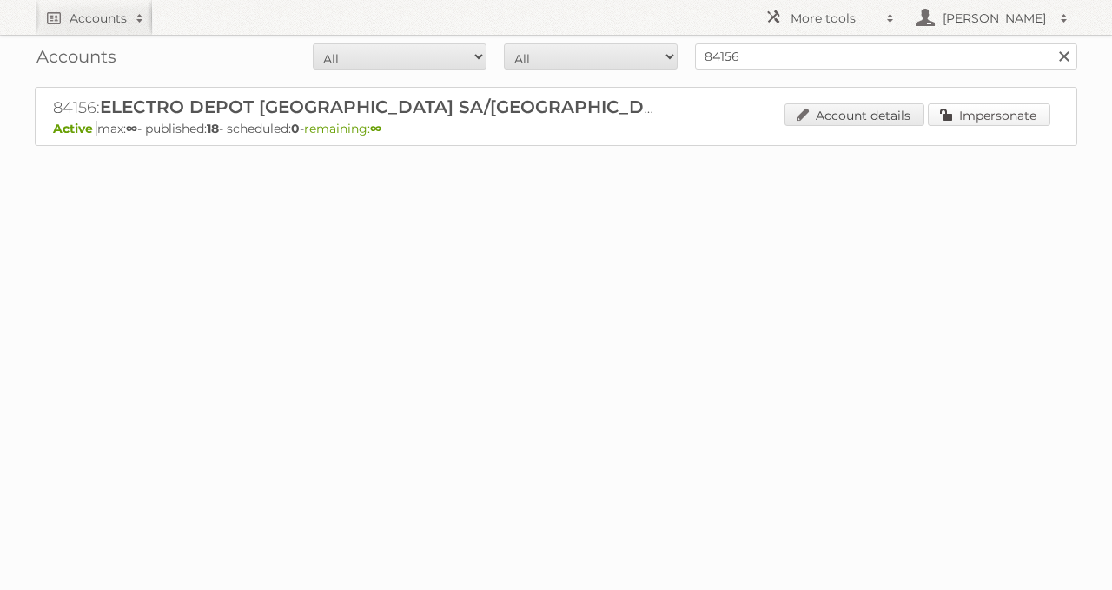
click at [974, 123] on link "Impersonate" at bounding box center [988, 114] width 122 height 23
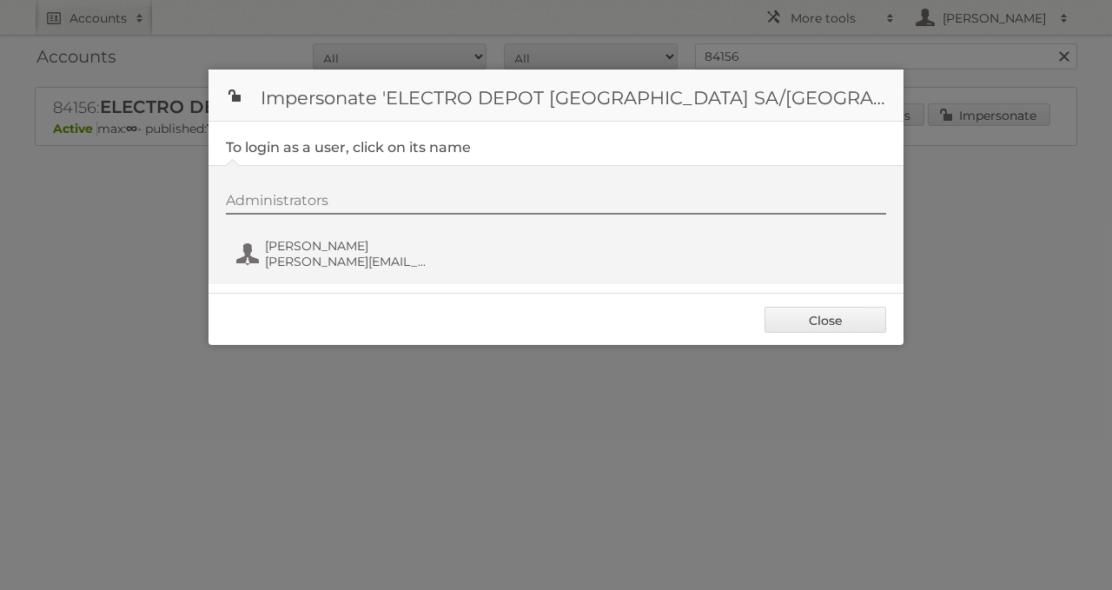
click at [610, 387] on div at bounding box center [556, 295] width 1112 height 590
drag, startPoint x: 787, startPoint y: 313, endPoint x: 765, endPoint y: 177, distance: 137.2
click at [786, 312] on link "Close" at bounding box center [825, 320] width 122 height 26
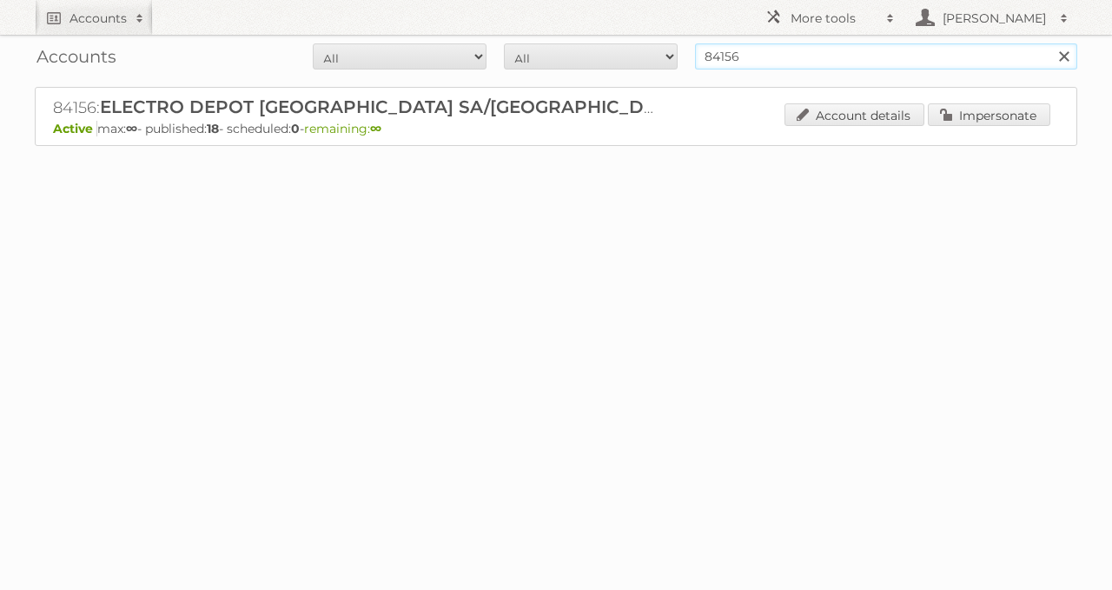
click at [752, 57] on input "84156" at bounding box center [886, 56] width 382 height 26
type input "aveve"
click at [1050, 43] on input "Search" at bounding box center [1063, 56] width 26 height 26
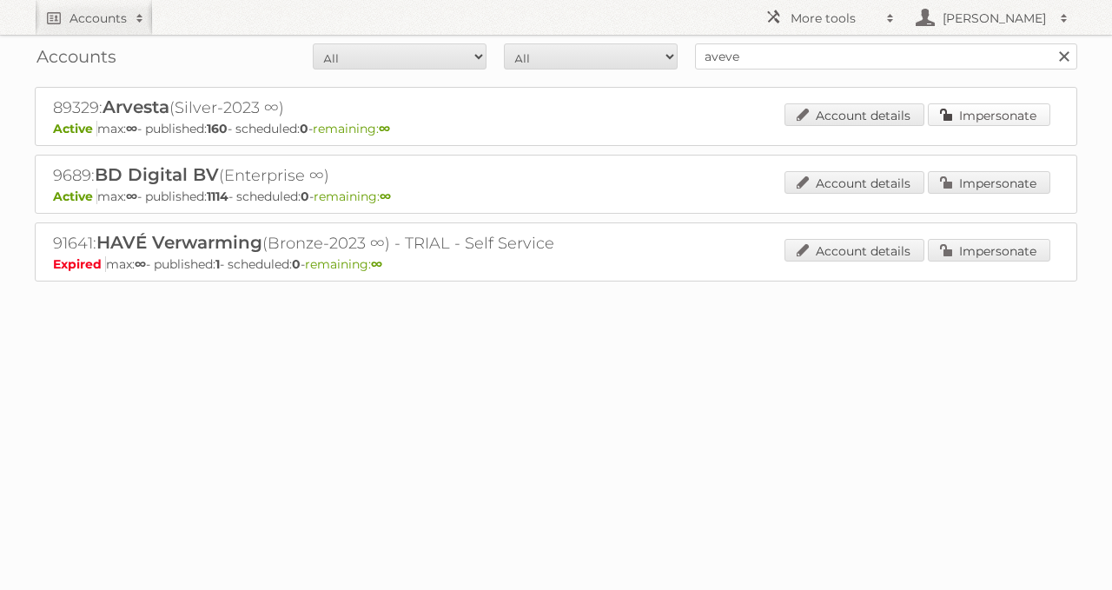
click at [947, 109] on link "Impersonate" at bounding box center [988, 114] width 122 height 23
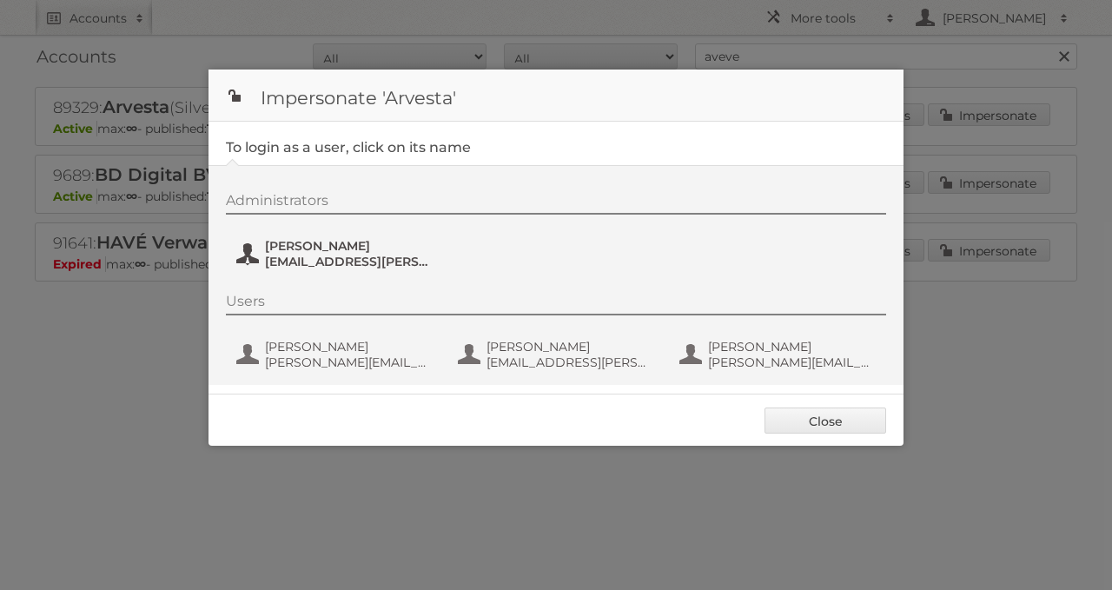
click at [346, 240] on span "[PERSON_NAME]" at bounding box center [349, 246] width 168 height 16
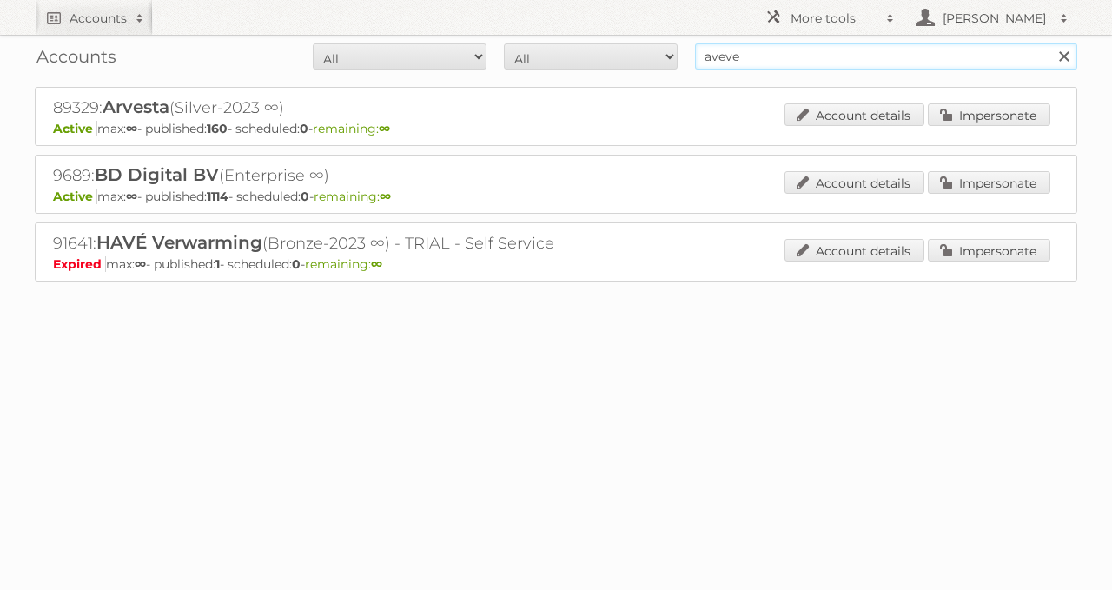
click at [756, 52] on input "aveve" at bounding box center [886, 56] width 382 height 26
type input "hornbach"
click at [1050, 43] on input "Search" at bounding box center [1063, 56] width 26 height 26
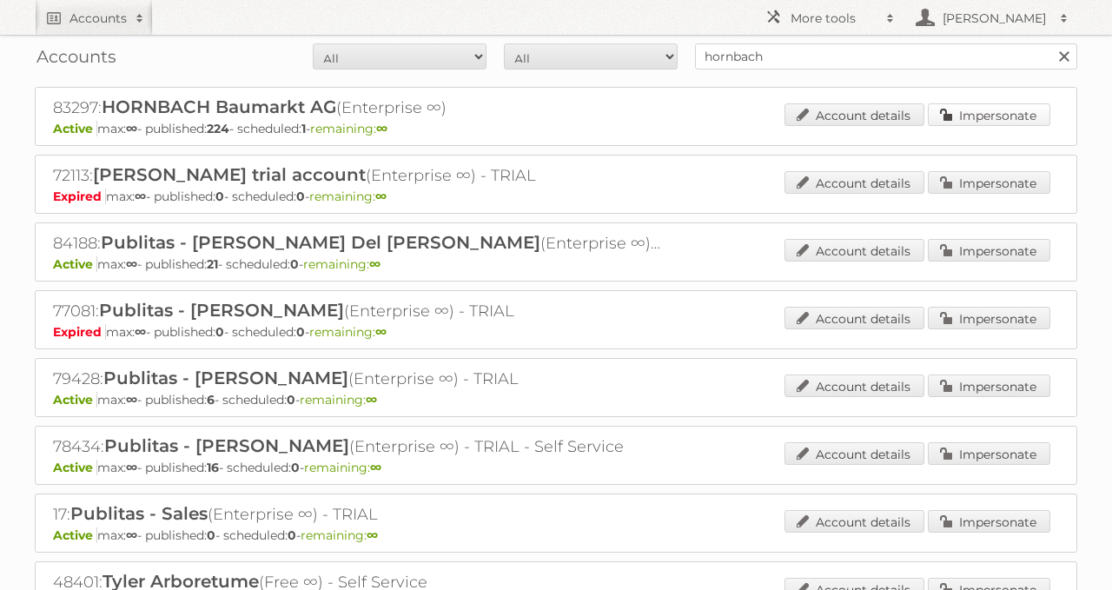
click at [992, 108] on link "Impersonate" at bounding box center [988, 114] width 122 height 23
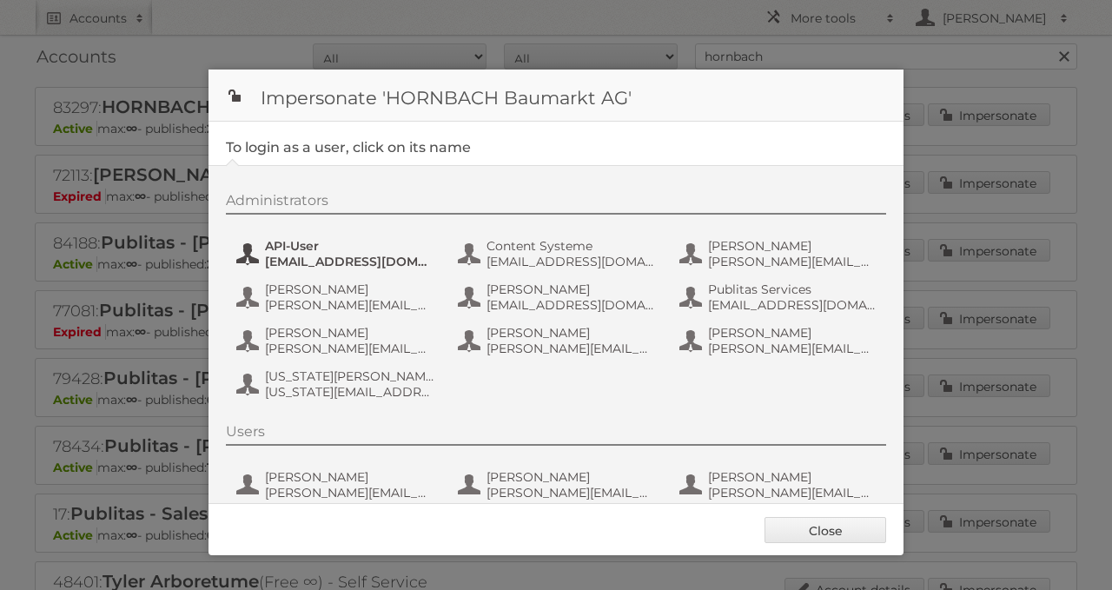
click at [324, 267] on button "API-User [EMAIL_ADDRESS][DOMAIN_NAME]" at bounding box center [336, 253] width 204 height 35
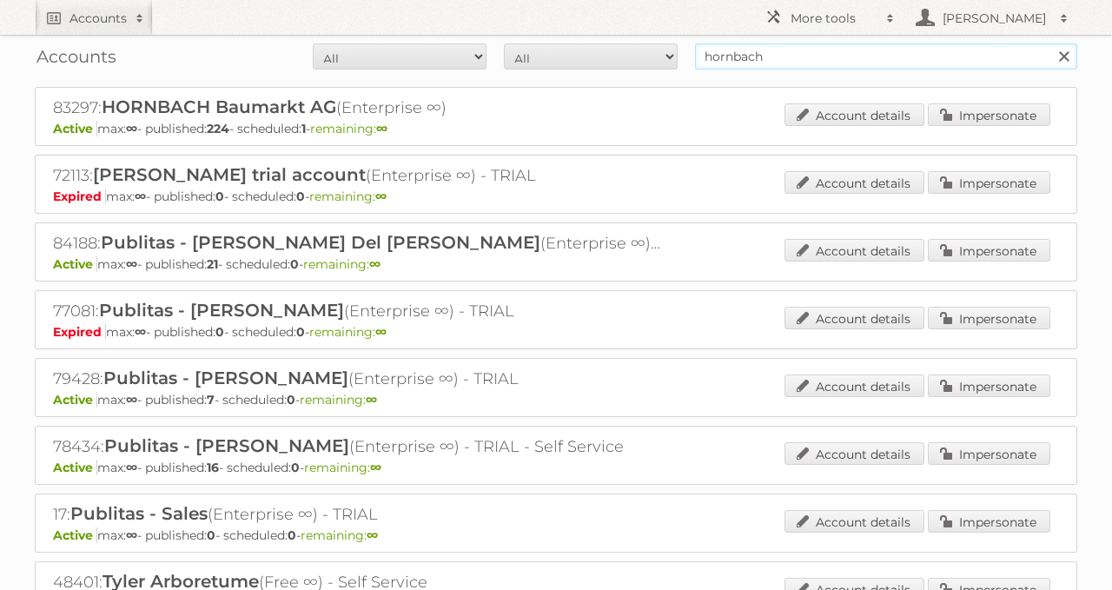
click at [807, 58] on input "hornbach" at bounding box center [886, 56] width 382 height 26
type input "jola mode"
click at [1050, 43] on input "Search" at bounding box center [1063, 56] width 26 height 26
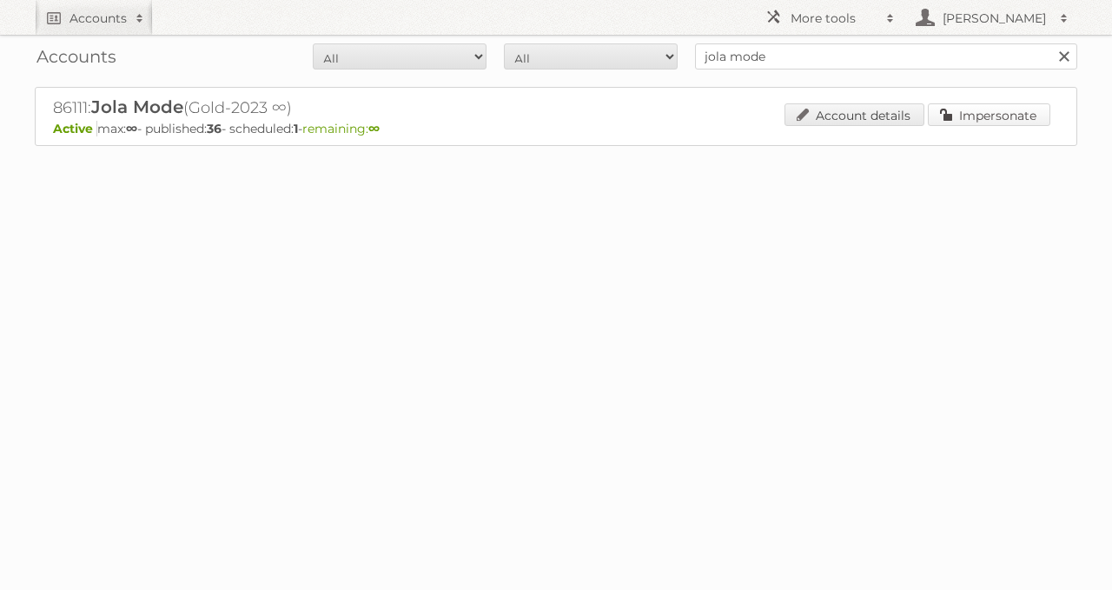
click at [1001, 113] on link "Impersonate" at bounding box center [988, 114] width 122 height 23
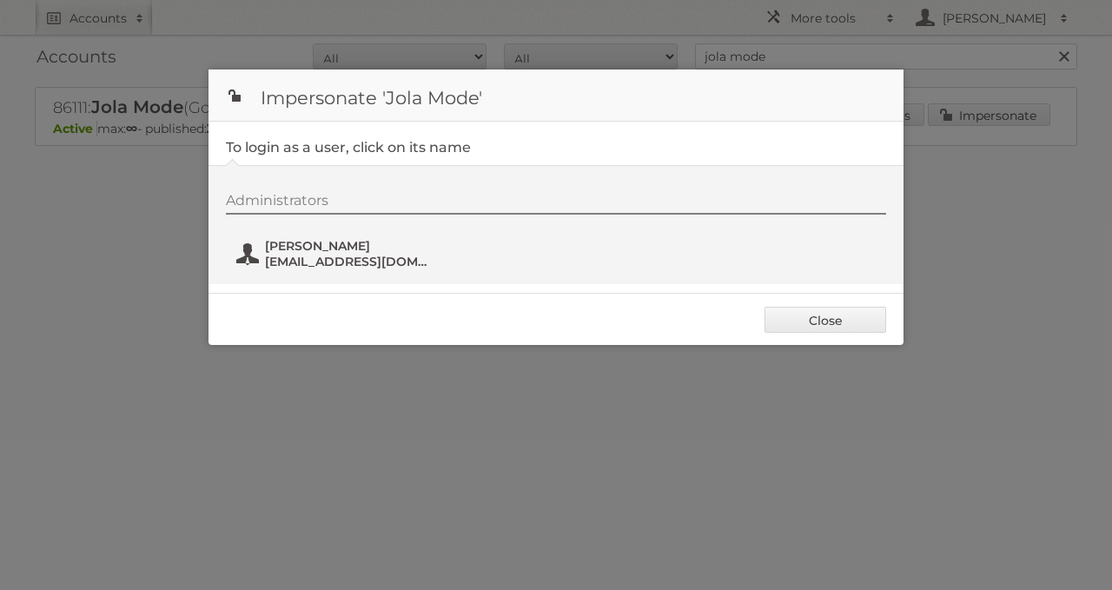
click at [322, 261] on span "[EMAIL_ADDRESS][DOMAIN_NAME]" at bounding box center [349, 262] width 168 height 16
